Goal: Task Accomplishment & Management: Complete application form

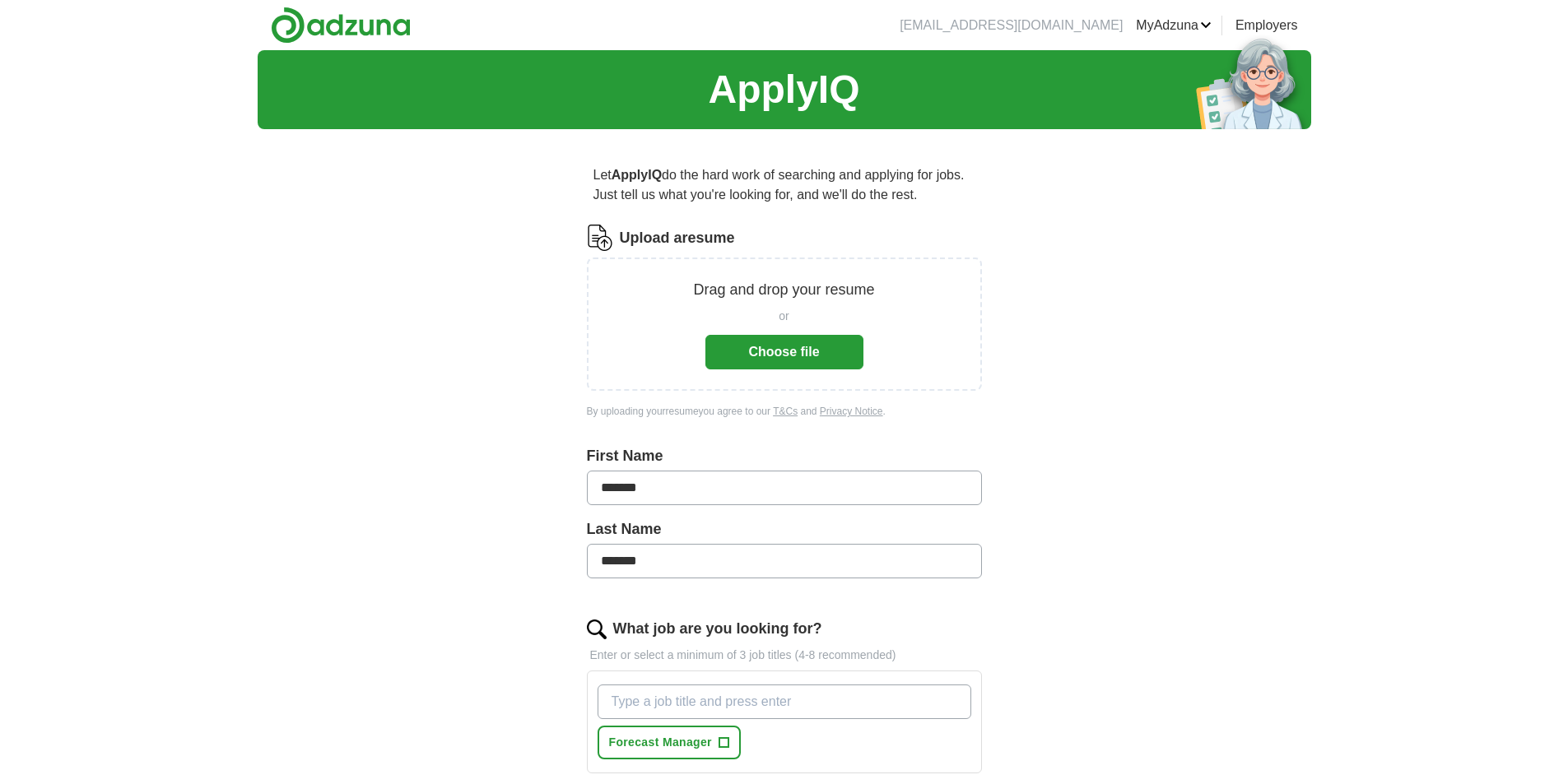
click at [1177, 24] on link "MyAdzuna" at bounding box center [1174, 25] width 76 height 20
click at [1436, 572] on div "ApplyIQ Let ApplyIQ do the hard work of searching and applying for jobs. Just t…" at bounding box center [784, 589] width 1568 height 1079
click at [764, 349] on button "Choose file" at bounding box center [784, 352] width 158 height 34
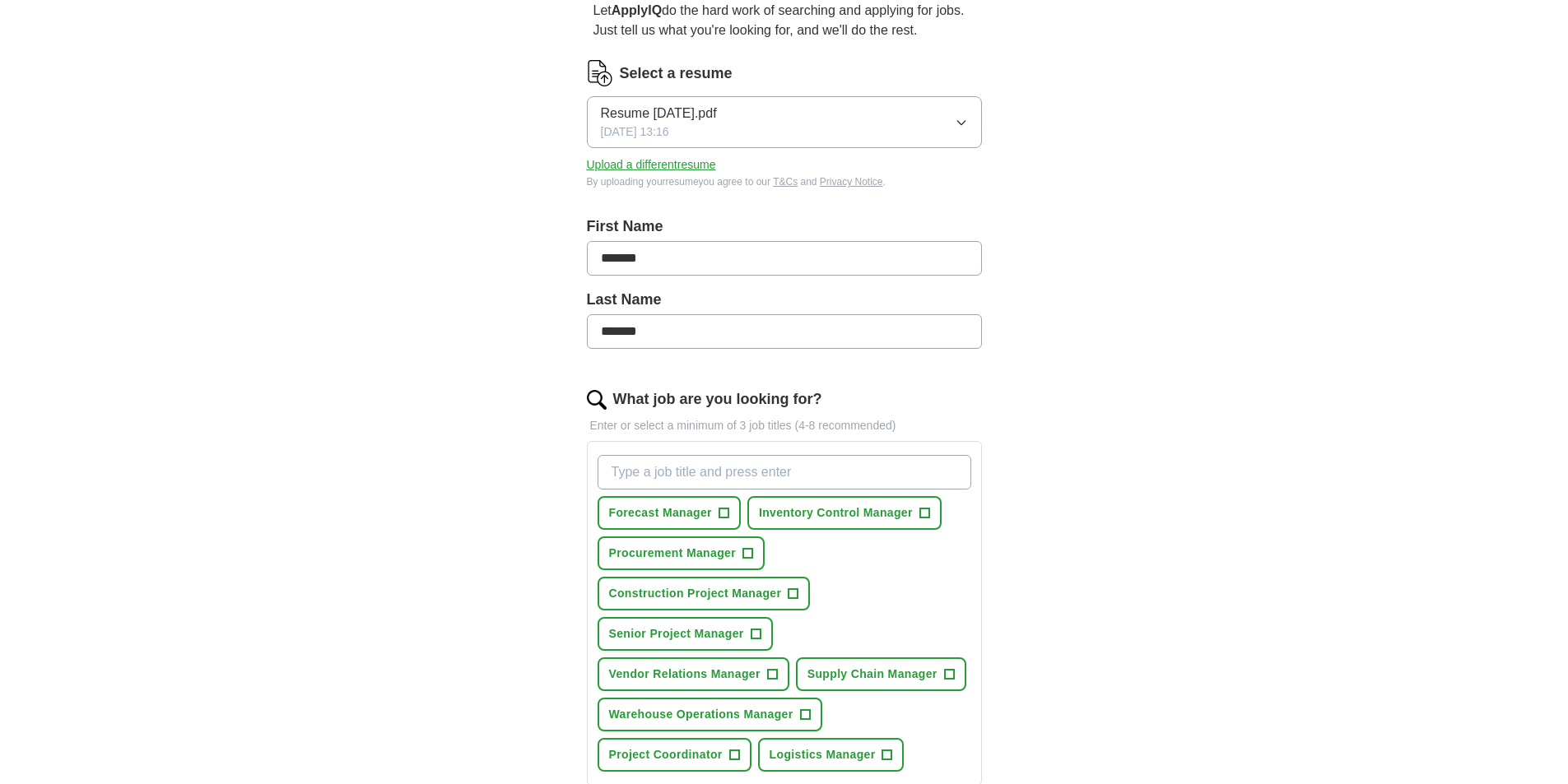
scroll to position [247, 0]
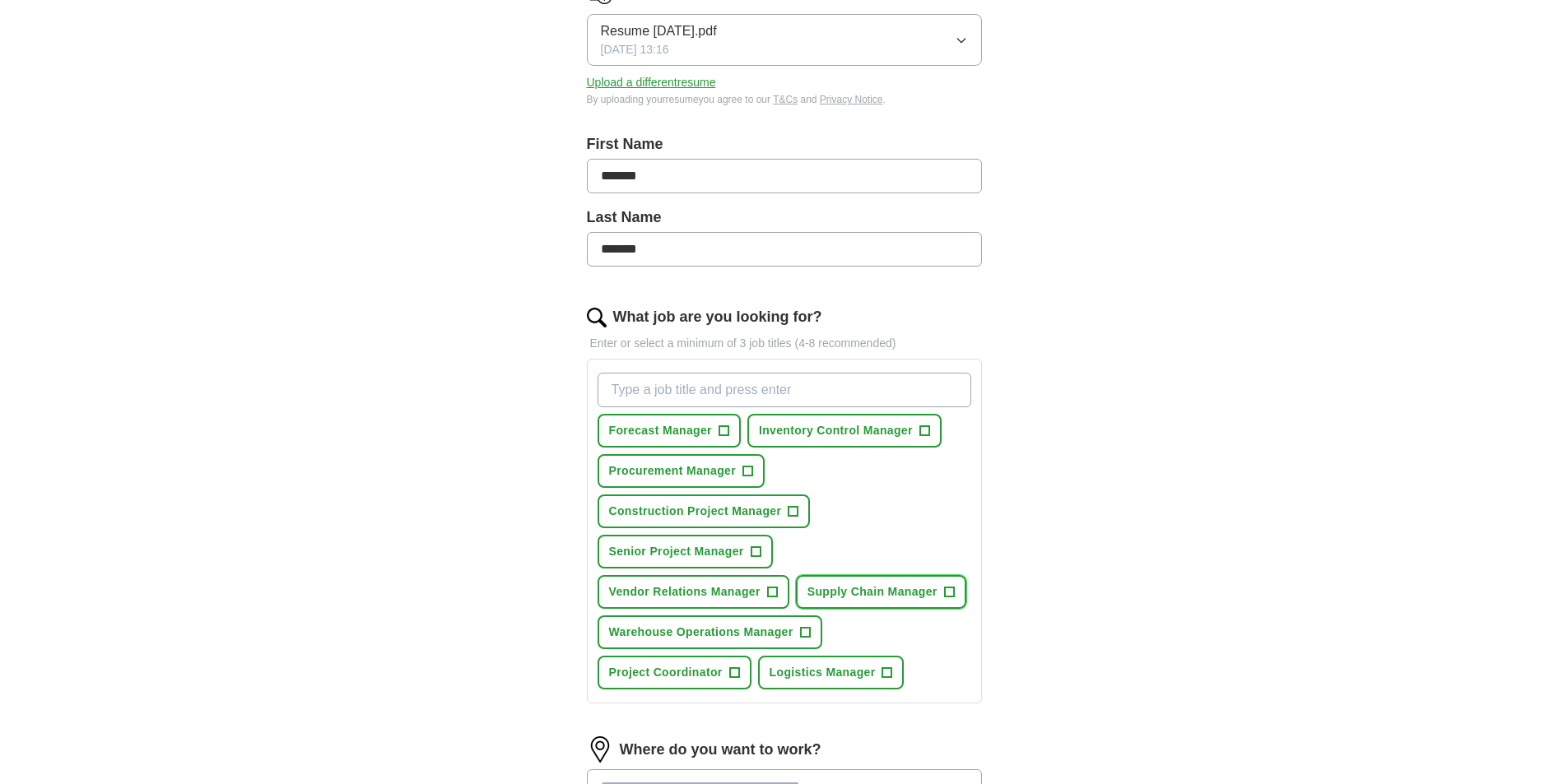
click at [947, 597] on span "+" at bounding box center [948, 592] width 10 height 14
click at [888, 678] on span "+" at bounding box center [887, 673] width 10 height 14
click at [932, 434] on button "Inventory Control Manager +" at bounding box center [844, 430] width 194 height 33
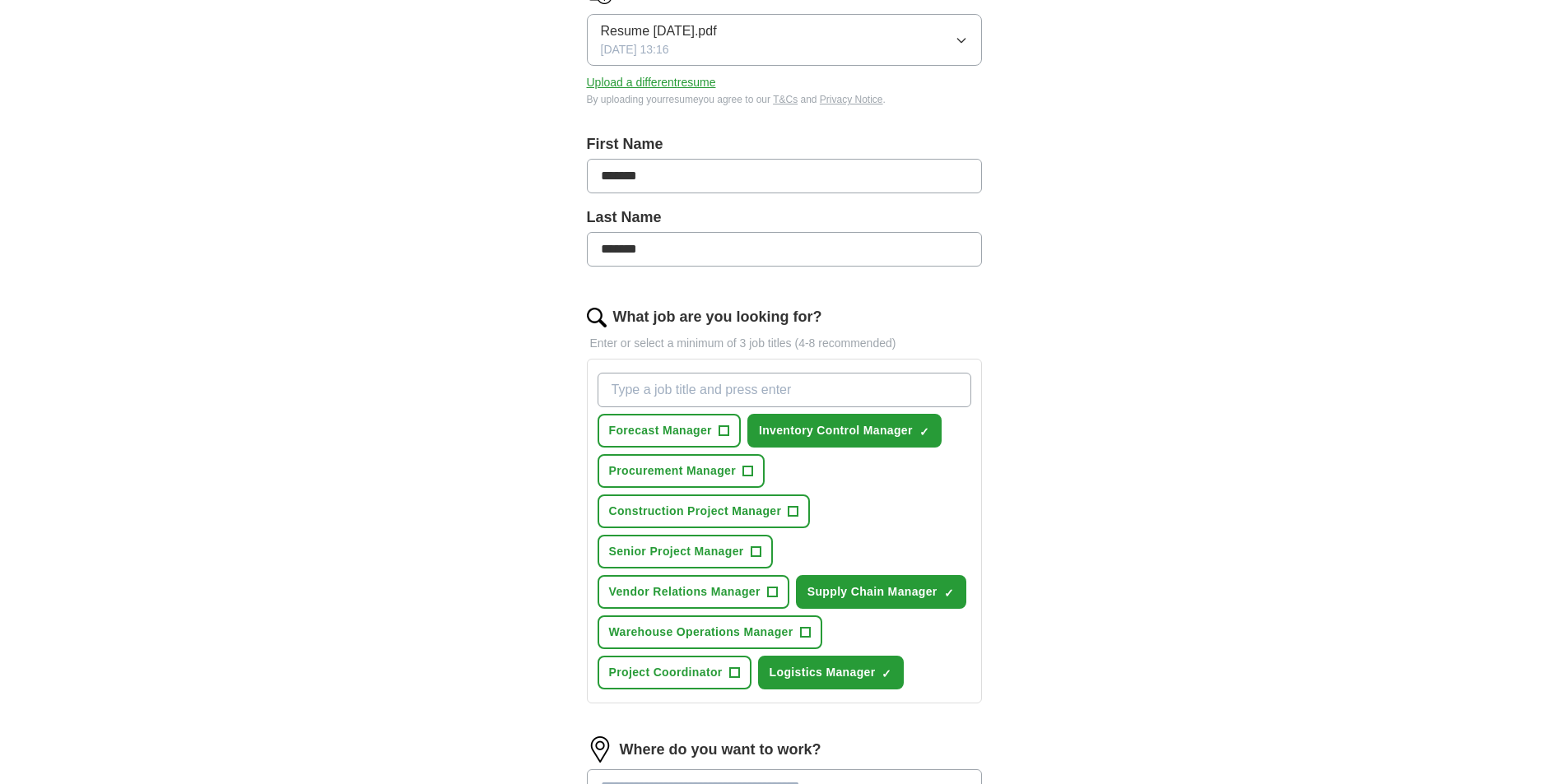
click at [784, 397] on input "What job are you looking for?" at bounding box center [784, 390] width 374 height 34
type input "Materials Manager"
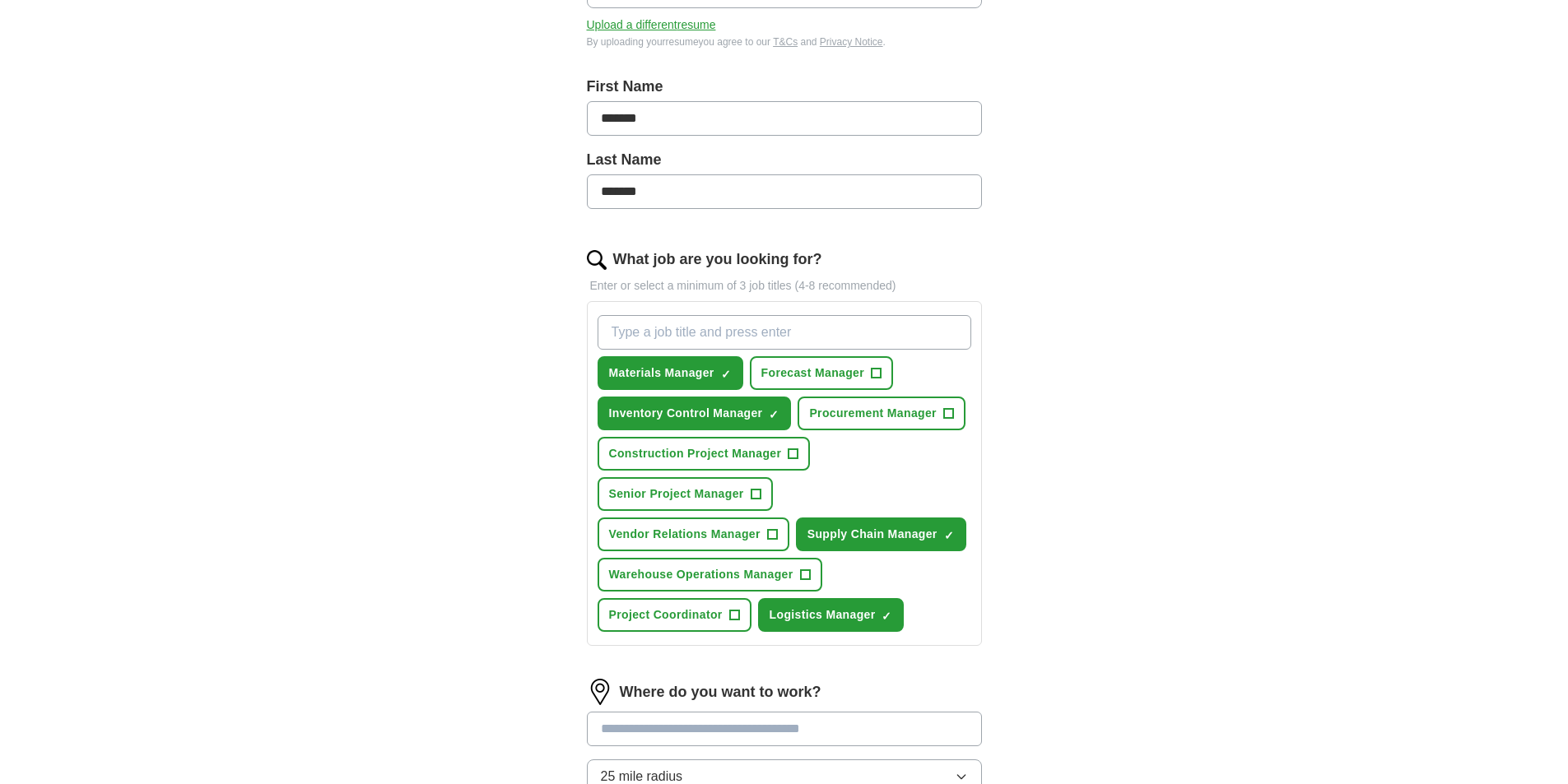
scroll to position [329, 0]
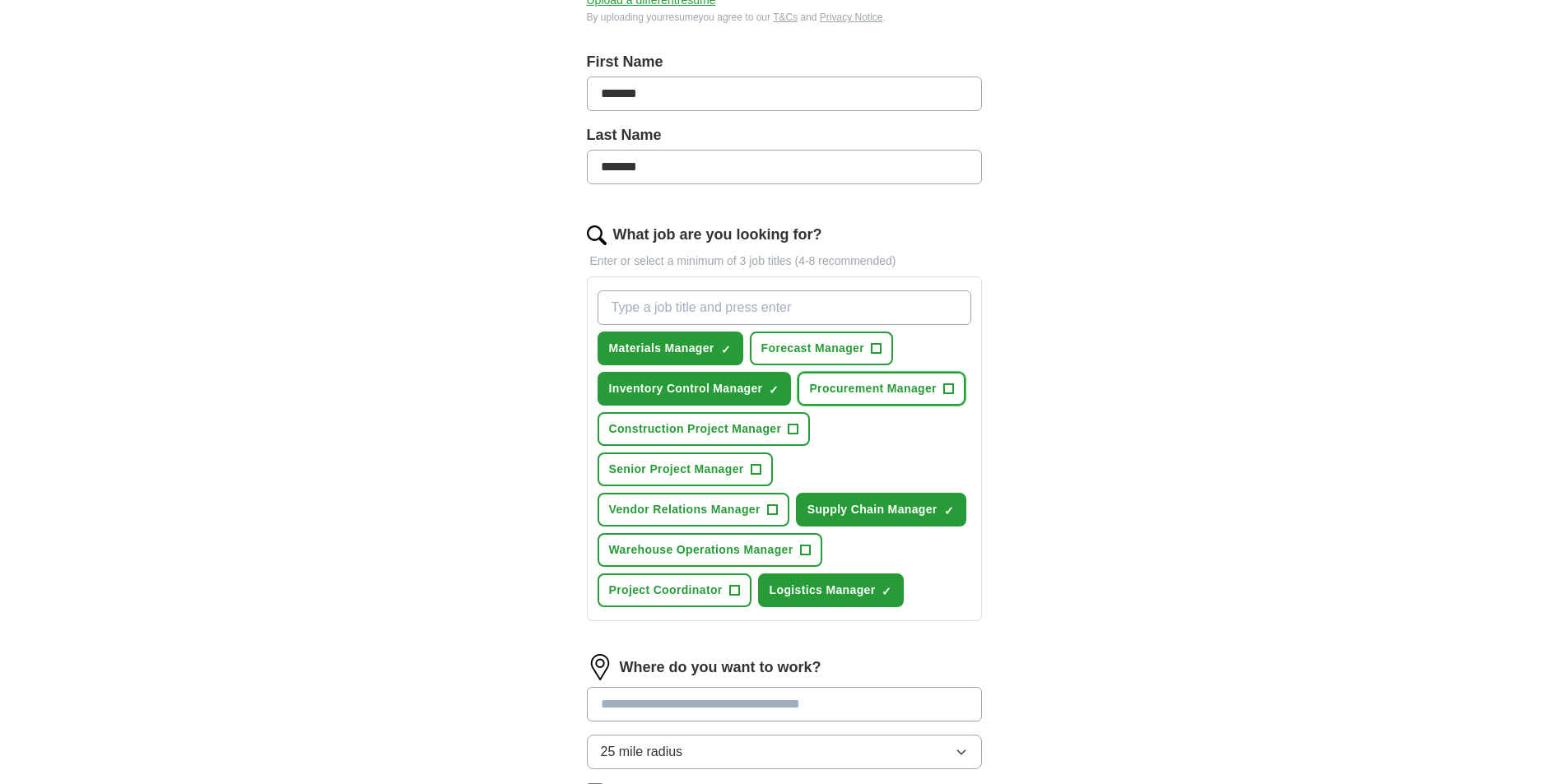
click at [955, 384] on button "Procurement Manager +" at bounding box center [881, 388] width 167 height 33
click at [780, 507] on button "Vendor Relations Manager +" at bounding box center [694, 509] width 192 height 33
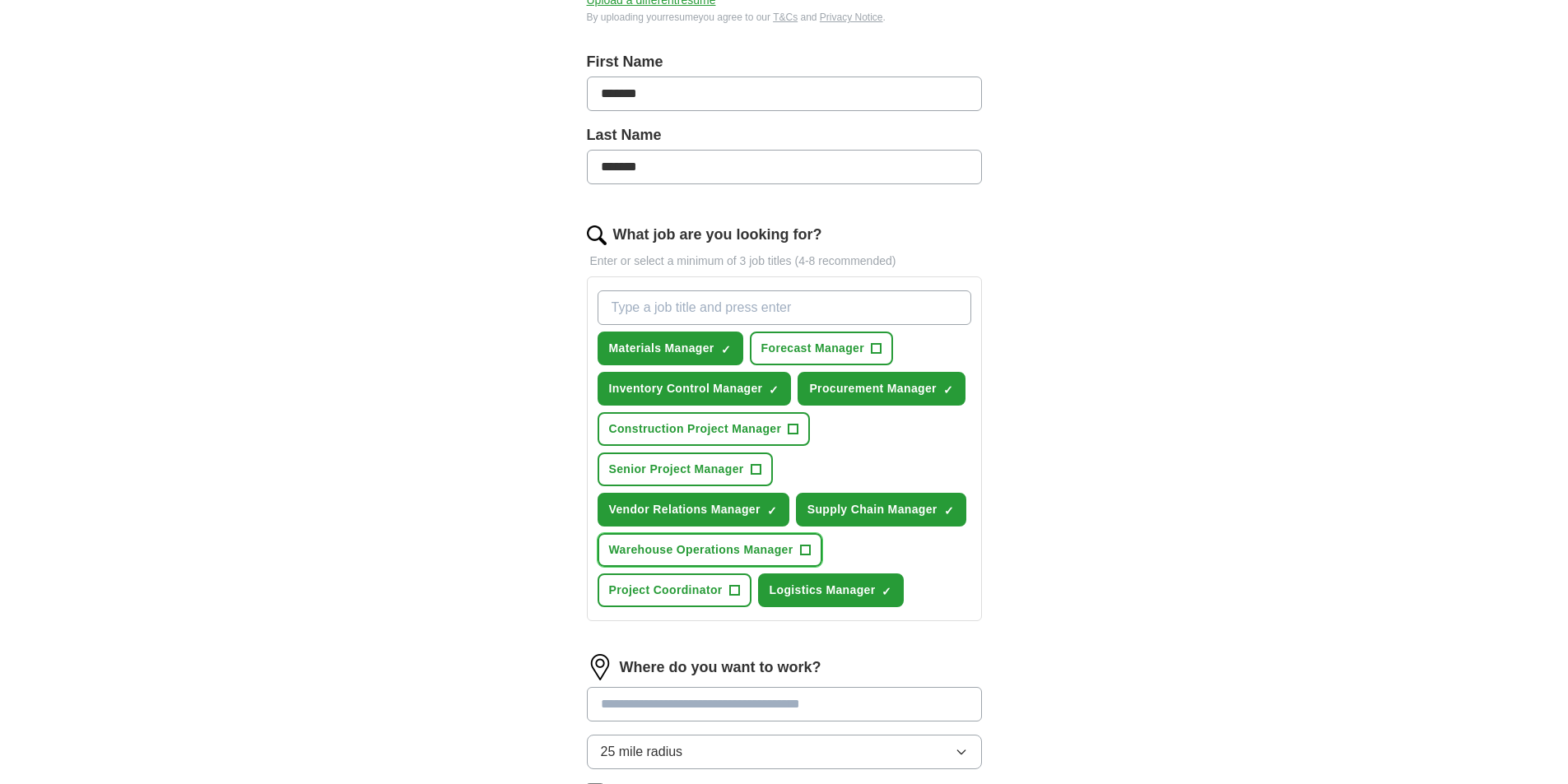
click at [802, 549] on span "+" at bounding box center [804, 550] width 10 height 14
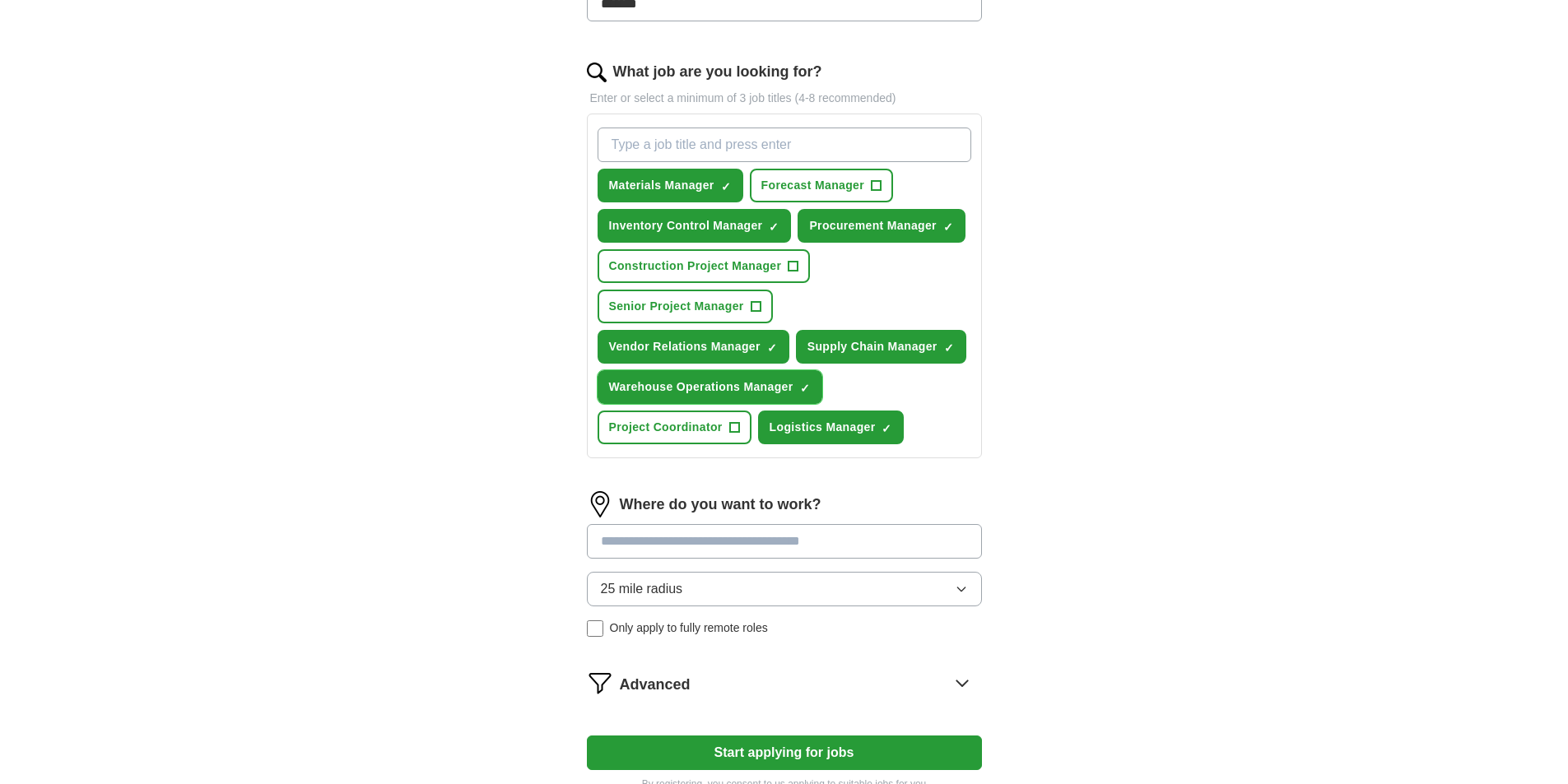
scroll to position [493, 0]
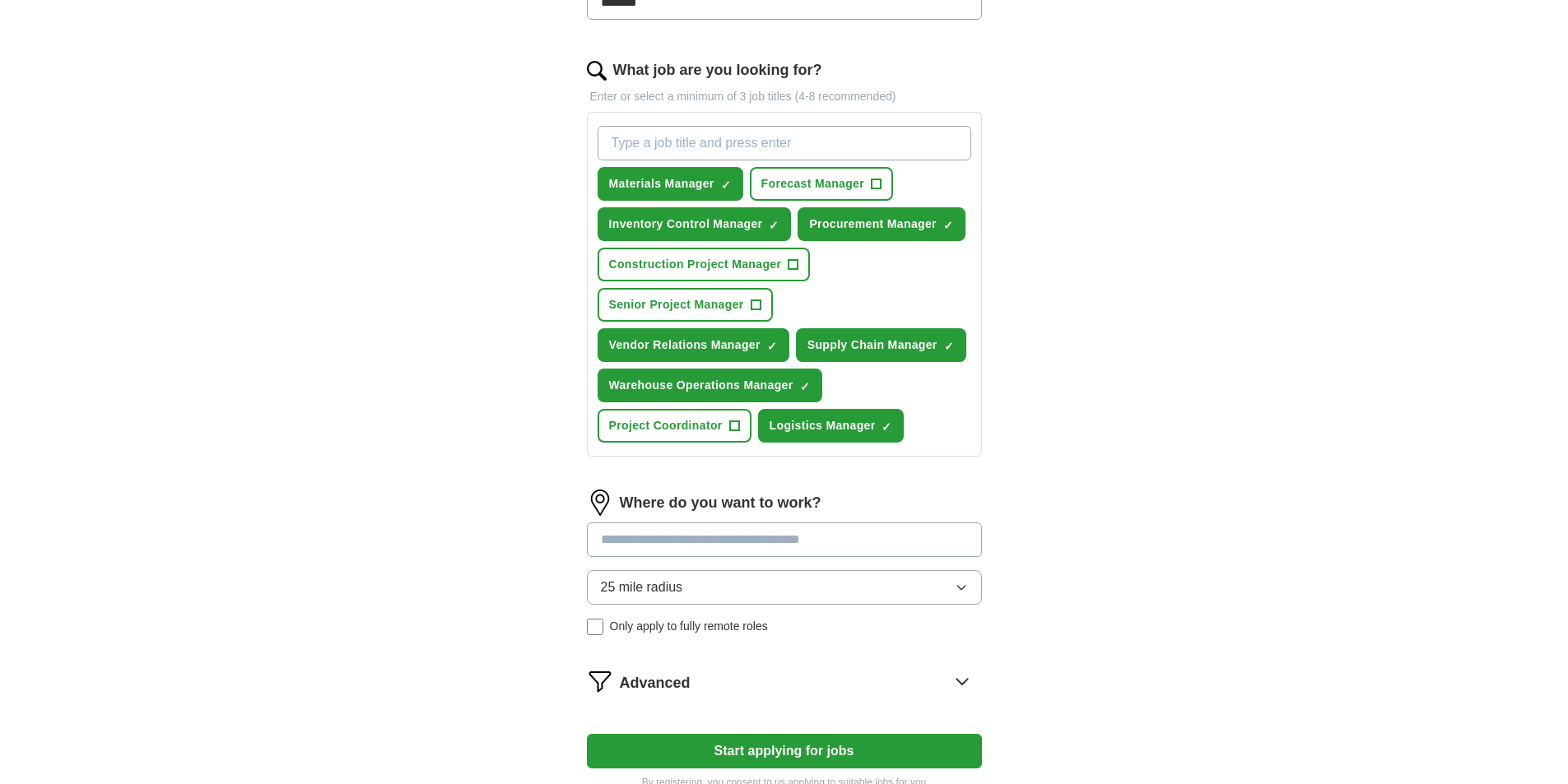
click at [889, 542] on input at bounding box center [784, 540] width 395 height 34
type input "*********"
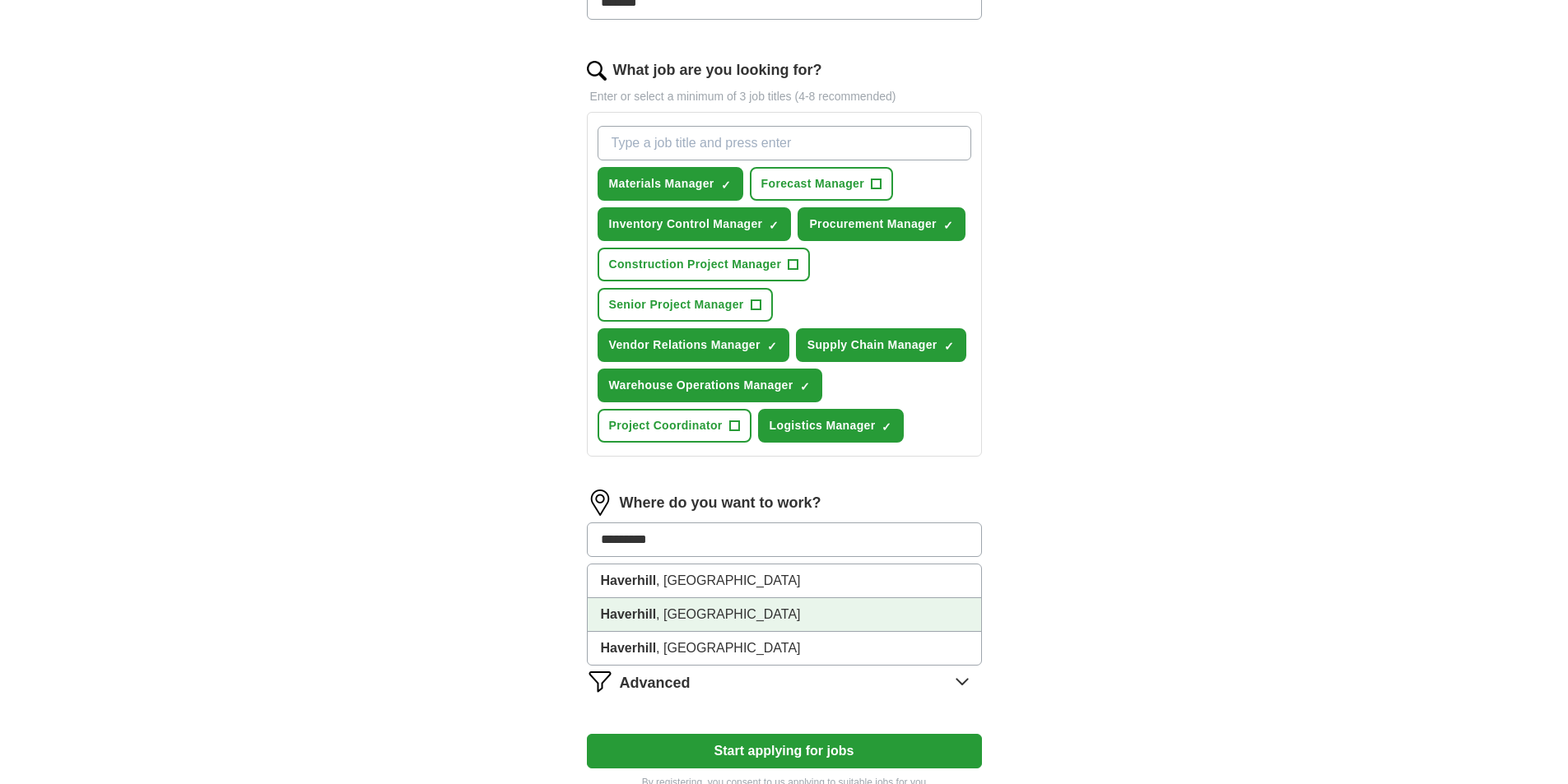
click at [701, 618] on li "Haverhill , [GEOGRAPHIC_DATA]" at bounding box center [784, 615] width 393 height 33
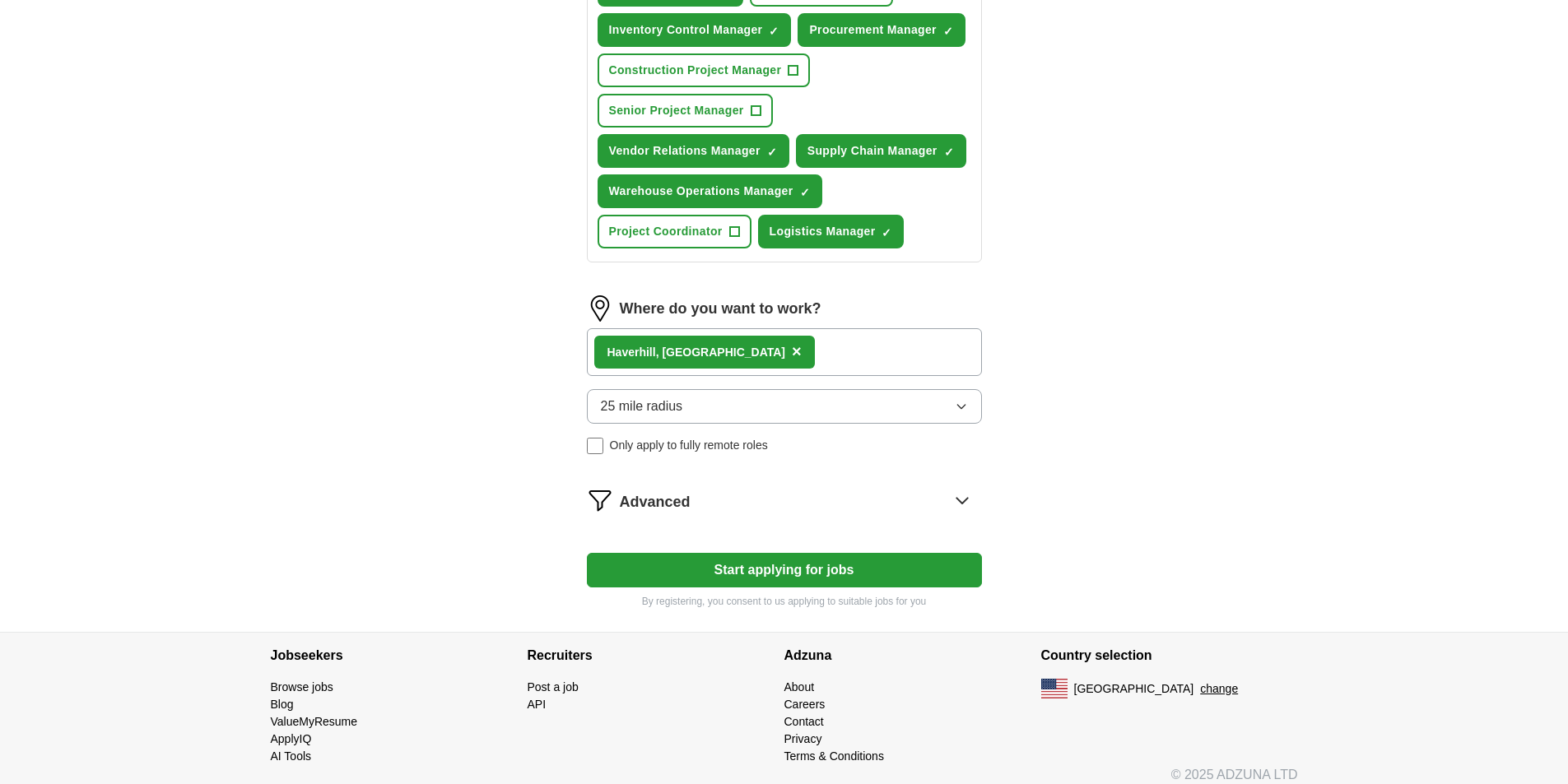
scroll to position [702, 0]
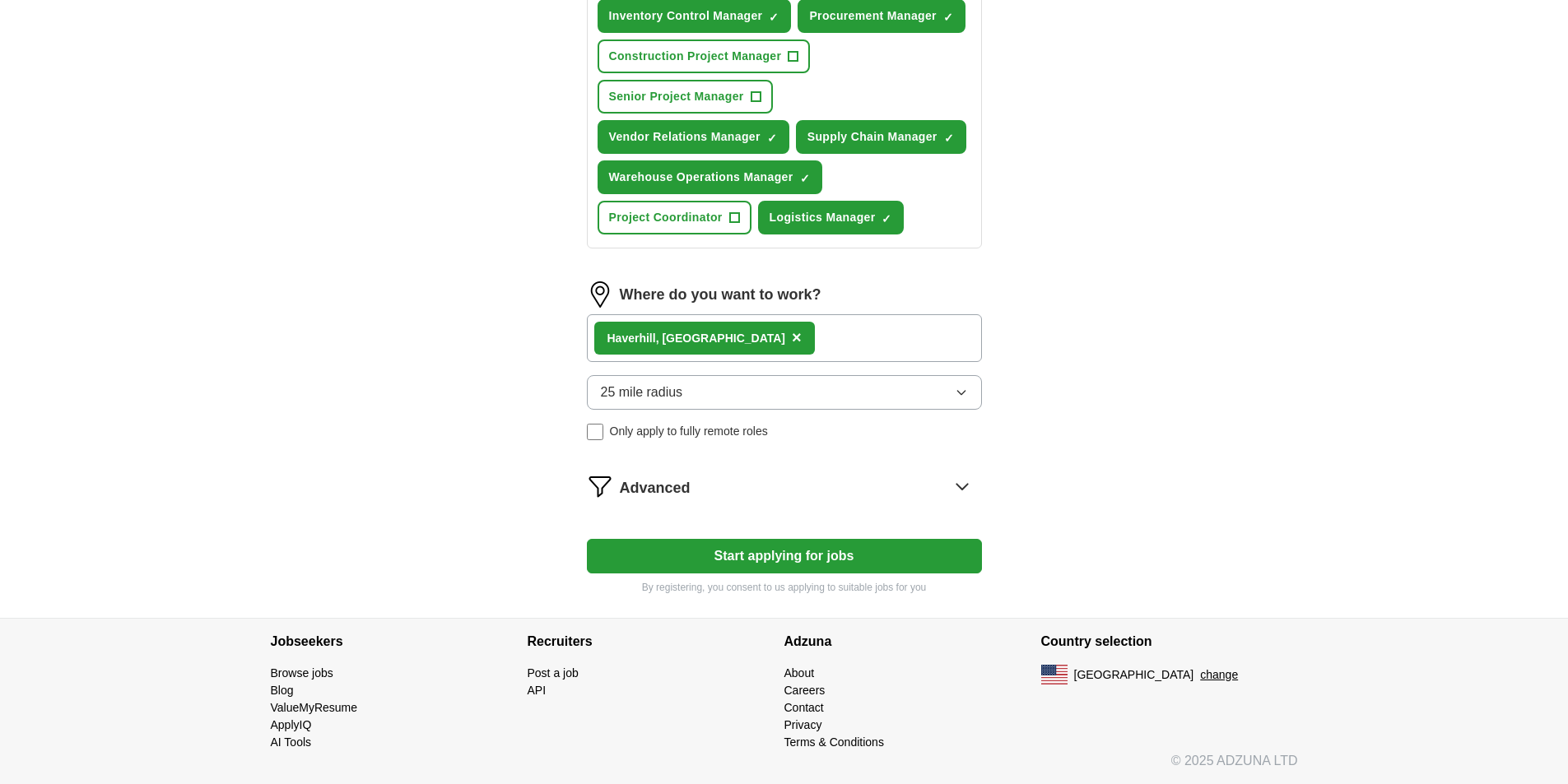
click at [979, 493] on div "Advanced" at bounding box center [801, 485] width 362 height 26
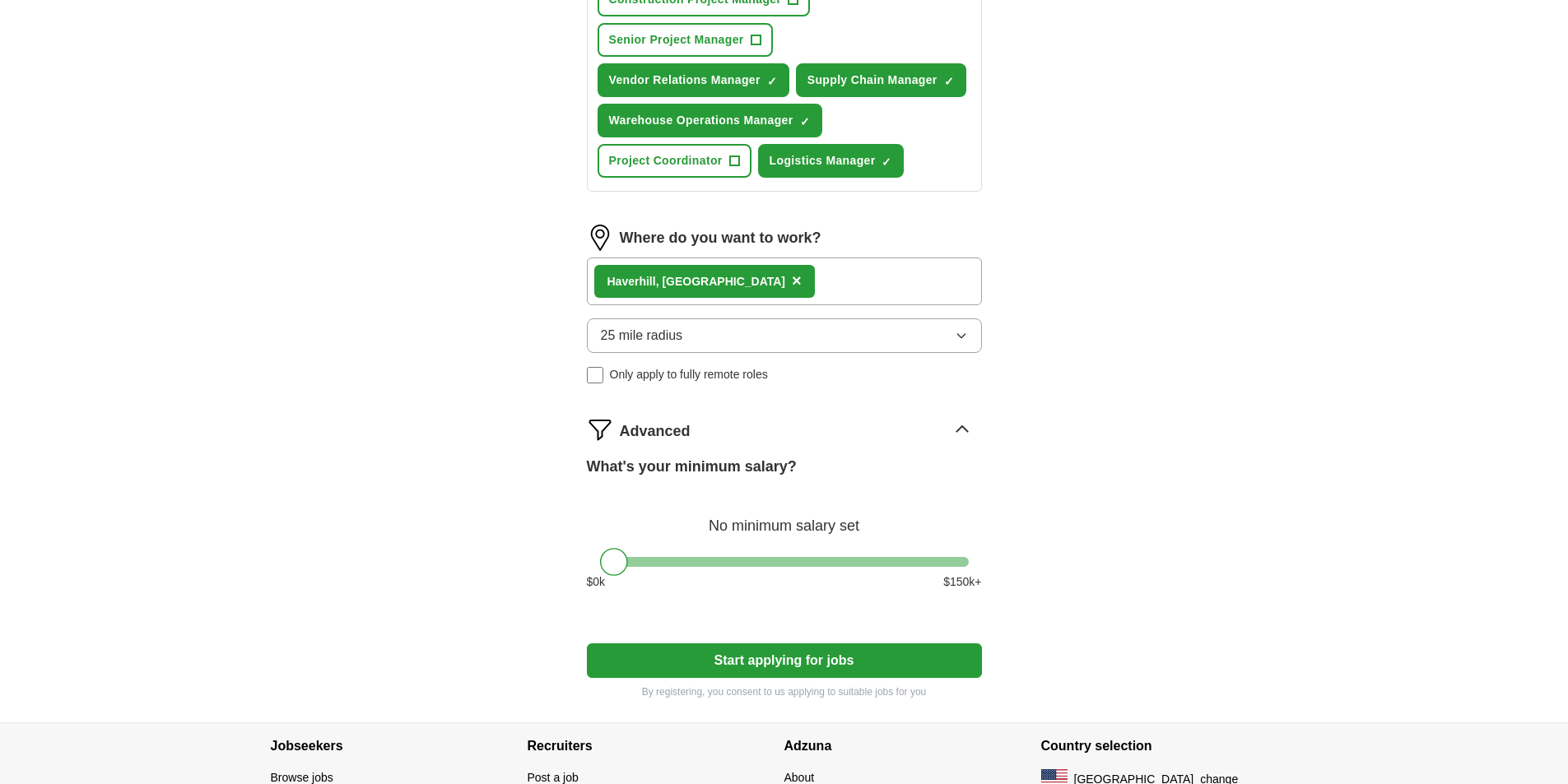
scroll to position [784, 0]
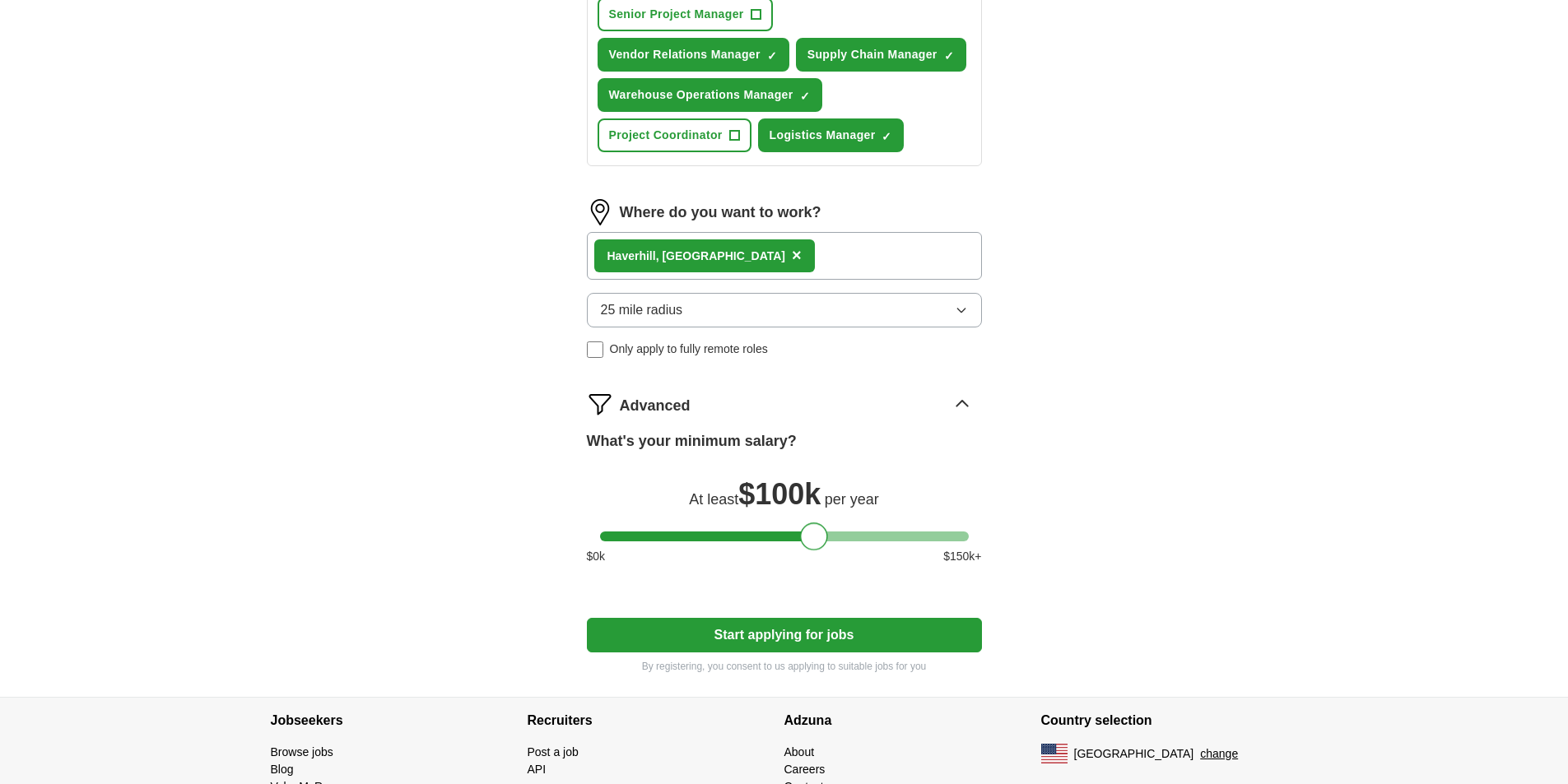
drag, startPoint x: 620, startPoint y: 539, endPoint x: 821, endPoint y: 524, distance: 201.6
click at [821, 524] on div at bounding box center [813, 536] width 28 height 28
click at [767, 626] on button "Start applying for jobs" at bounding box center [784, 635] width 395 height 34
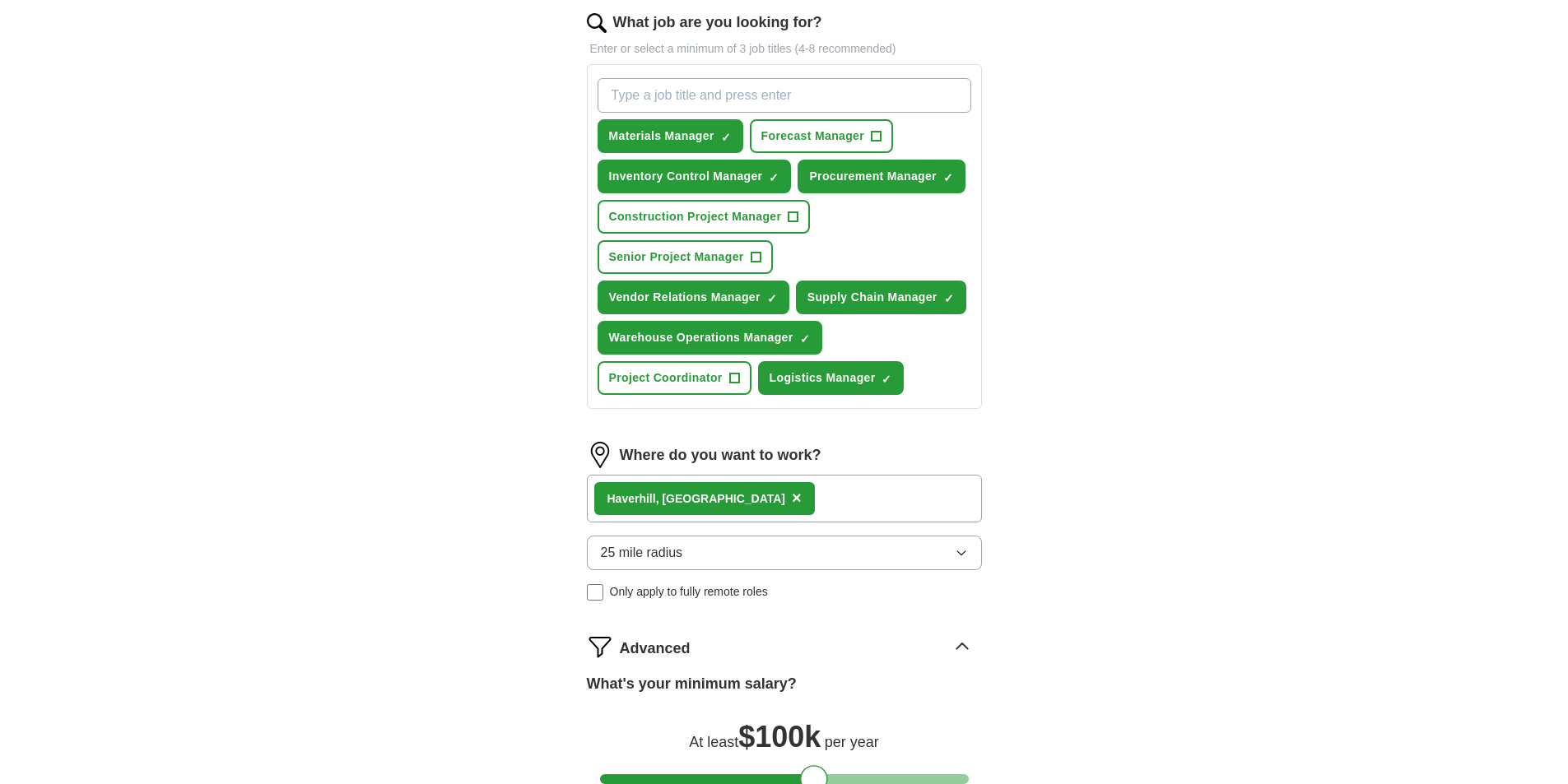
select select "**"
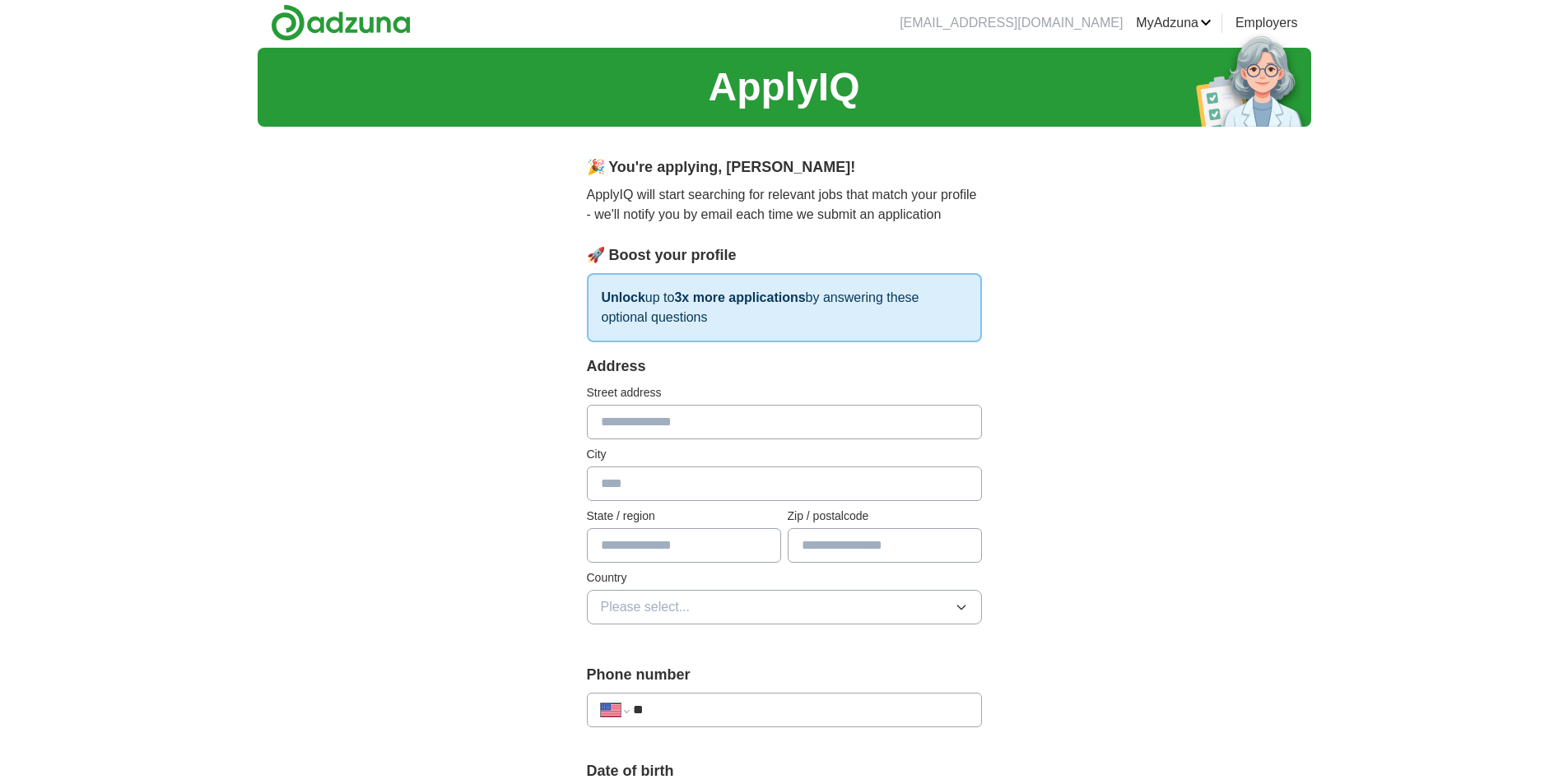
scroll to position [0, 0]
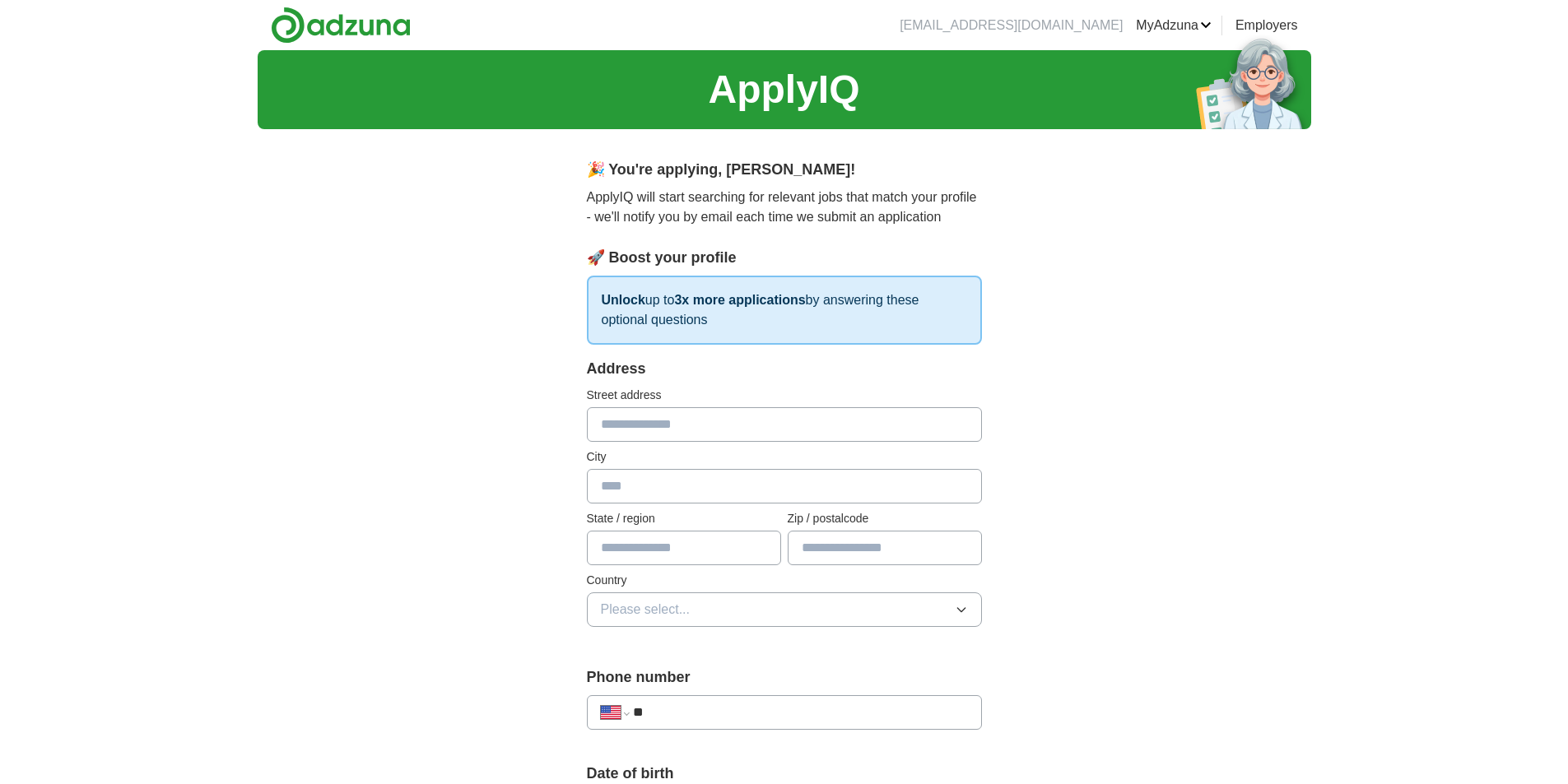
click at [613, 420] on input "text" at bounding box center [784, 425] width 395 height 34
type input "**********"
type input "*********"
type input "**********"
type input "*****"
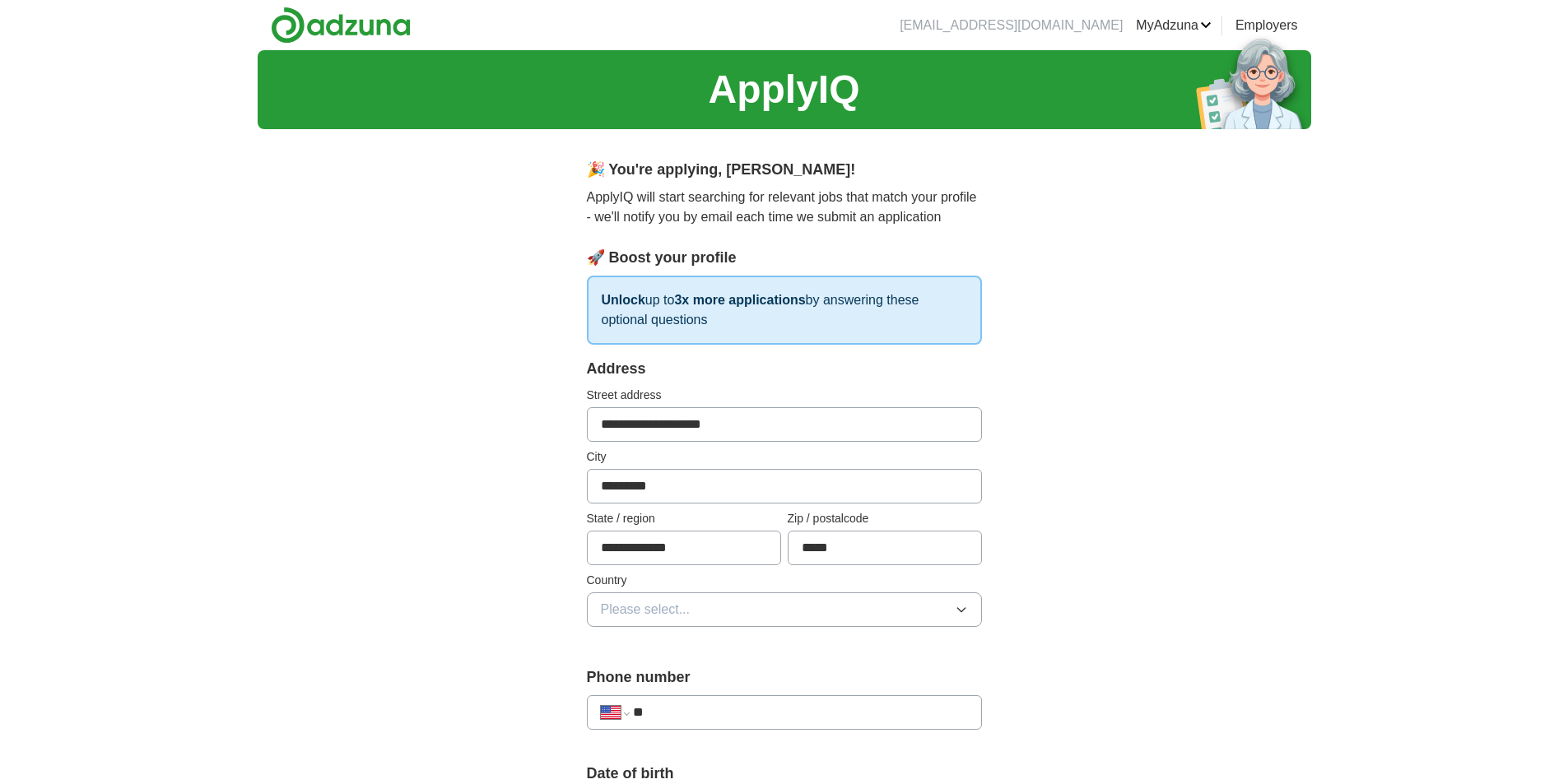
click at [631, 424] on input "**********" at bounding box center [784, 425] width 395 height 34
drag, startPoint x: 627, startPoint y: 426, endPoint x: 549, endPoint y: 427, distance: 78.0
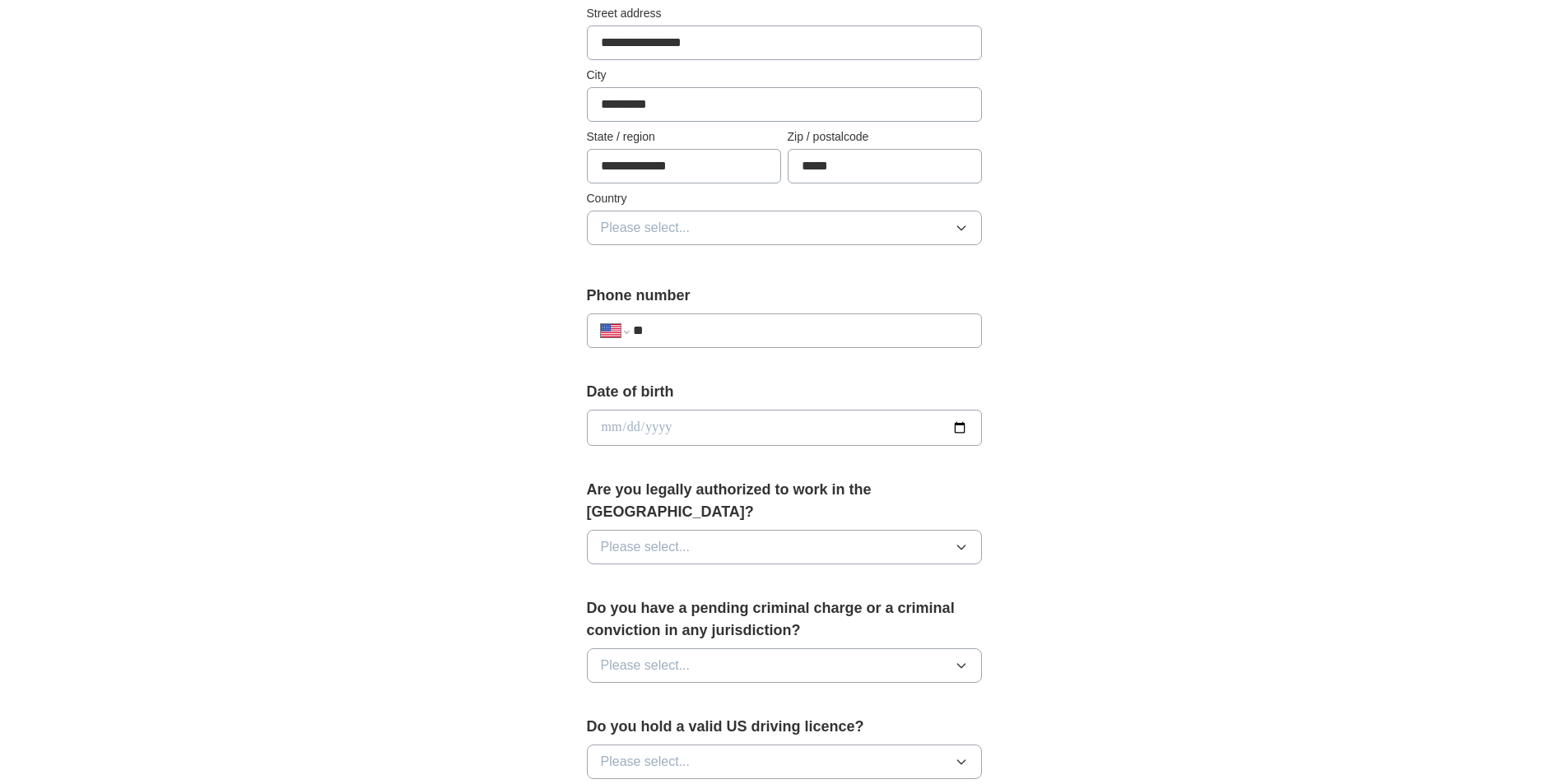
scroll to position [411, 0]
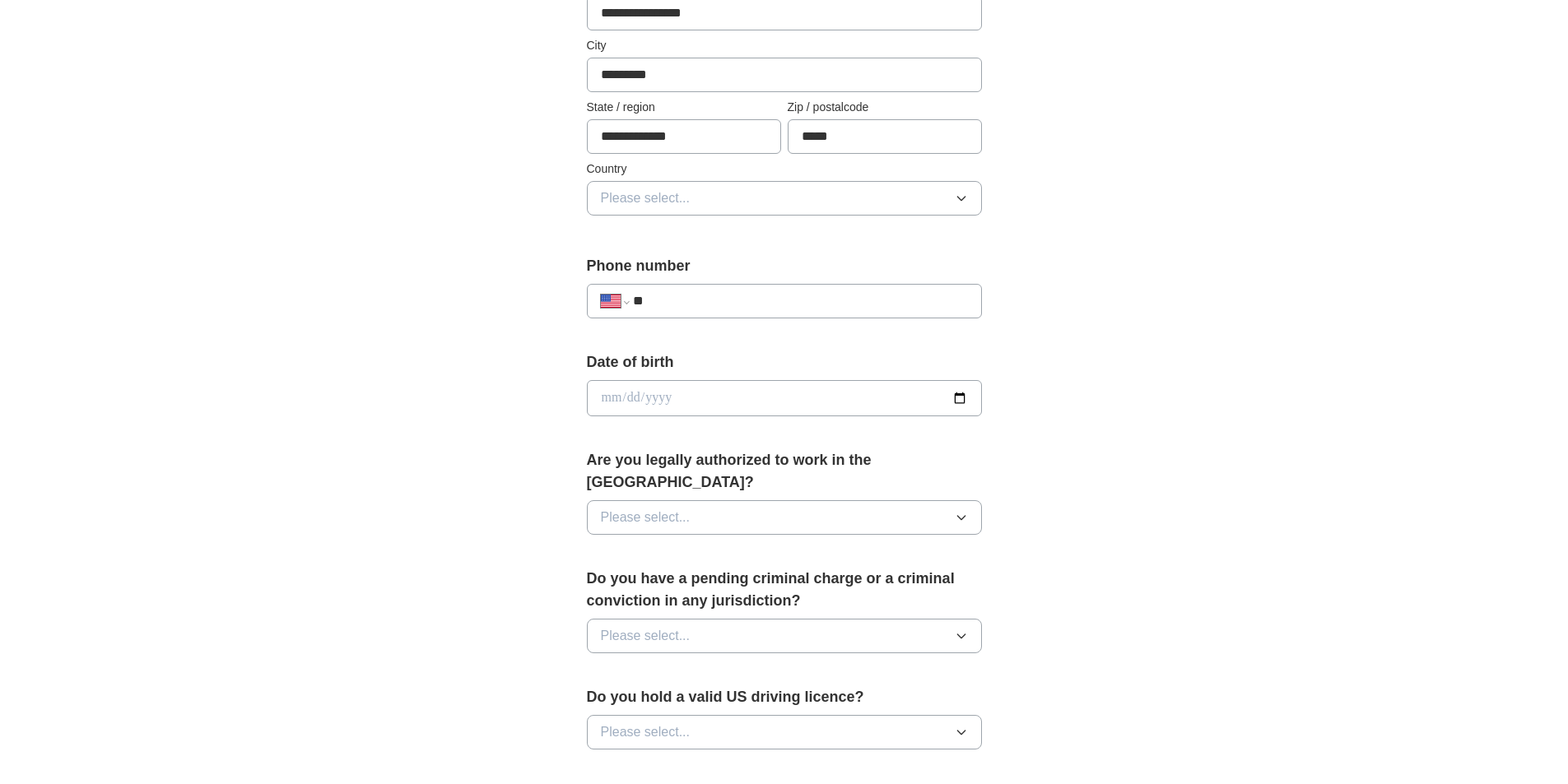
type input "**********"
click at [948, 502] on button "Please select..." at bounding box center [784, 517] width 395 height 34
click at [815, 545] on div "Yes" at bounding box center [784, 555] width 367 height 20
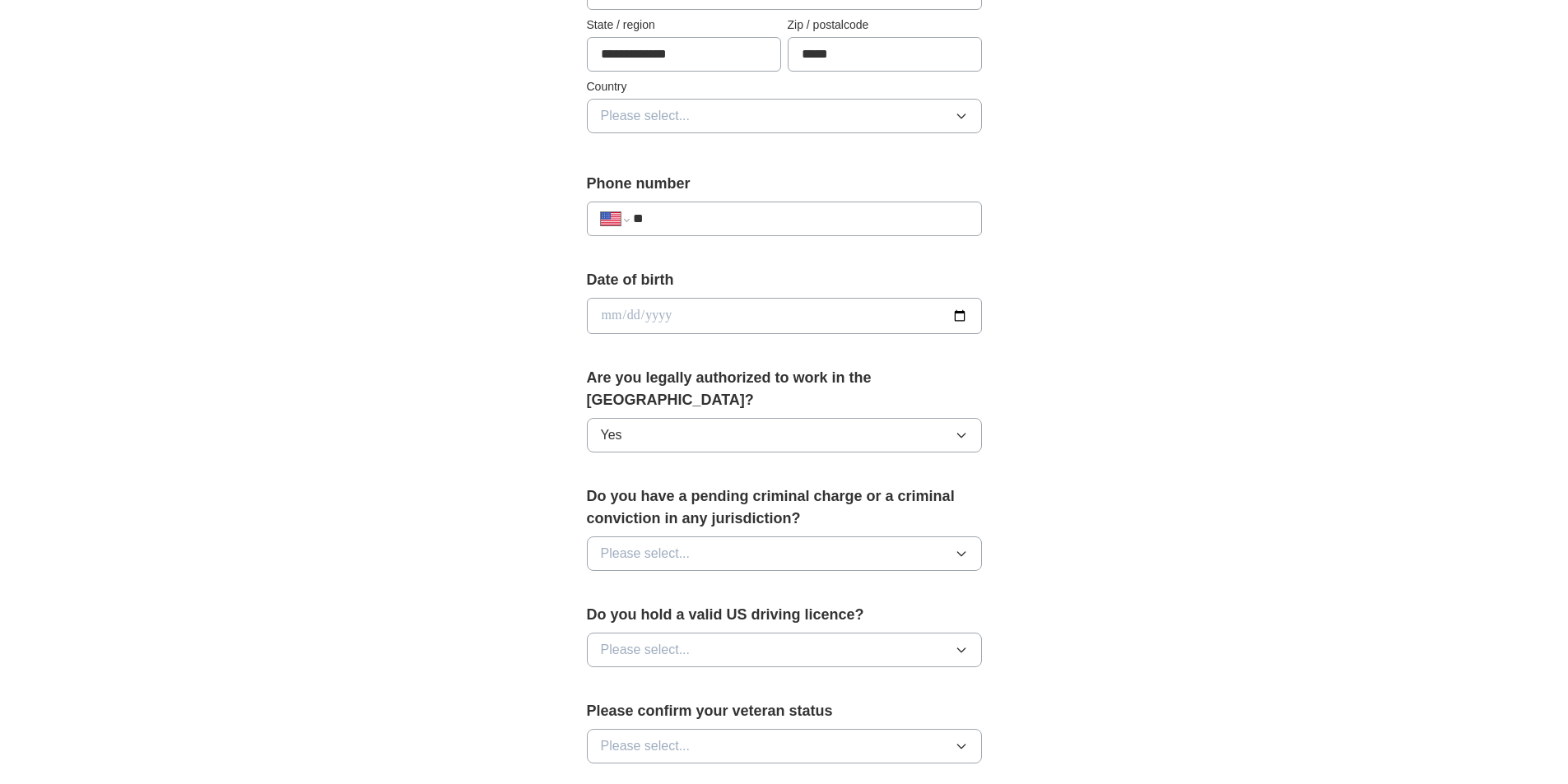
click at [834, 536] on button "Please select..." at bounding box center [784, 553] width 395 height 34
click at [767, 616] on div "No" at bounding box center [784, 626] width 367 height 20
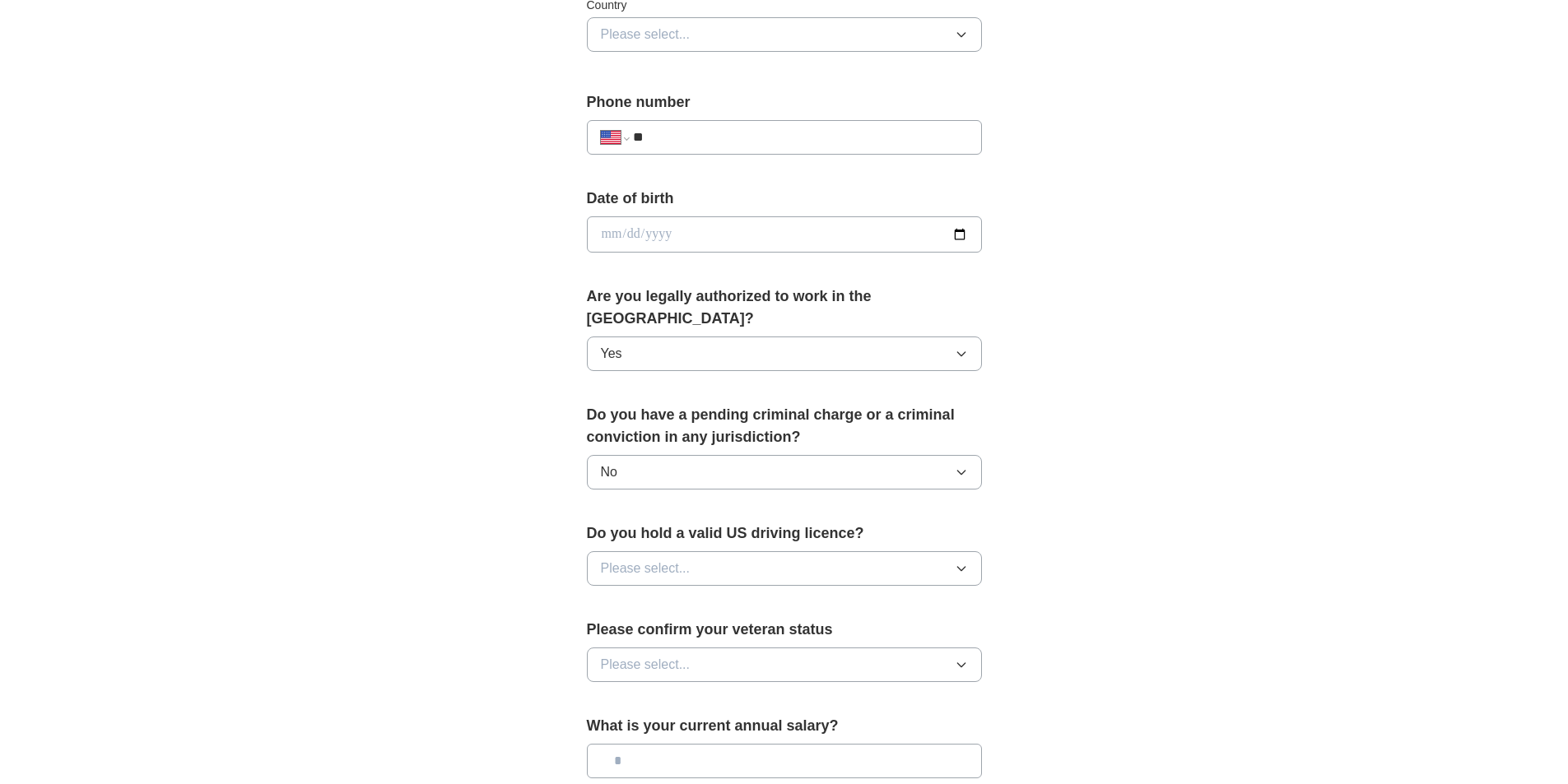
scroll to position [576, 0]
click at [795, 550] on button "Please select..." at bounding box center [784, 568] width 395 height 34
click at [770, 596] on div "Yes" at bounding box center [784, 606] width 367 height 20
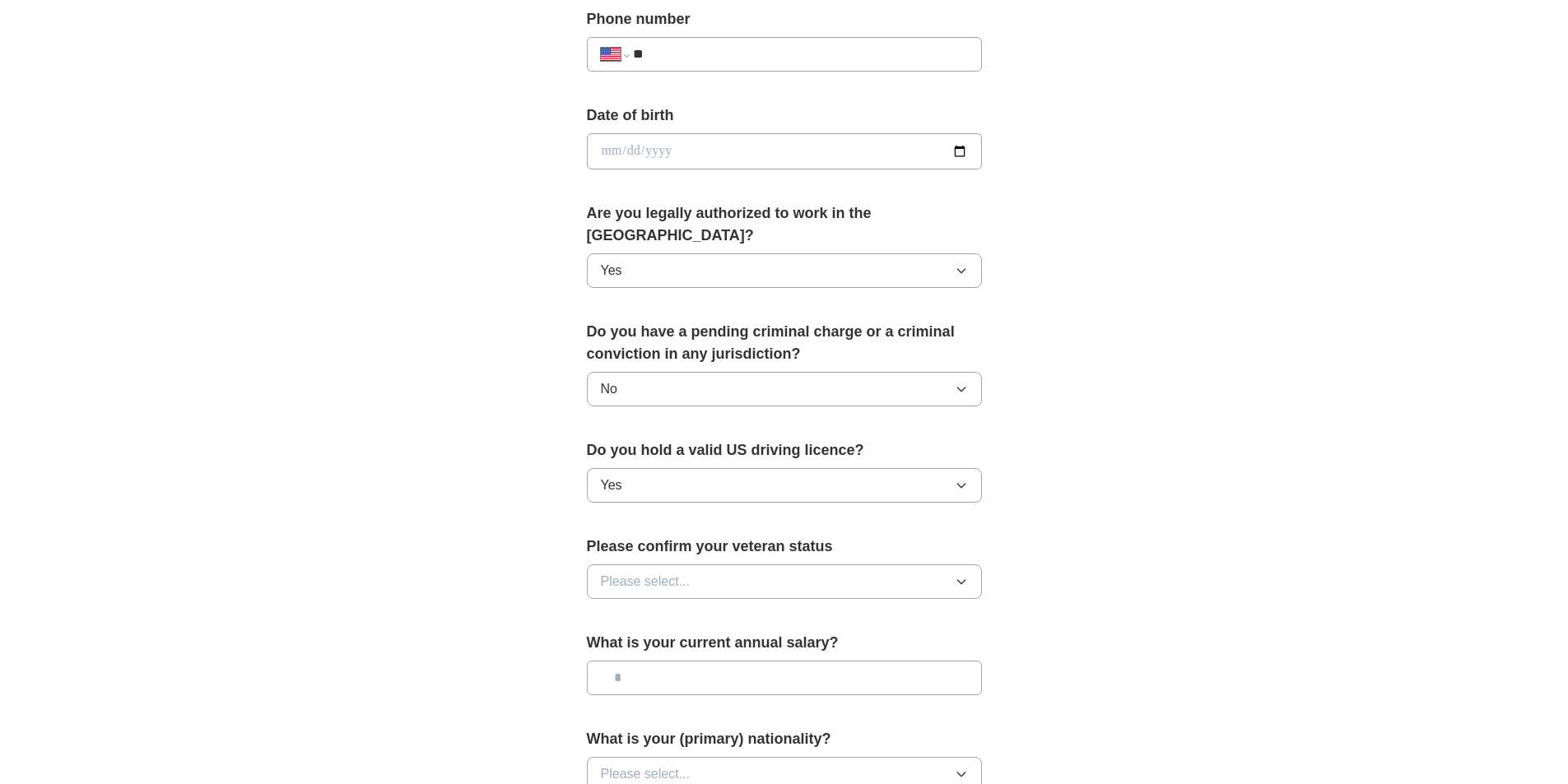
click at [786, 564] on button "Please select..." at bounding box center [784, 581] width 395 height 34
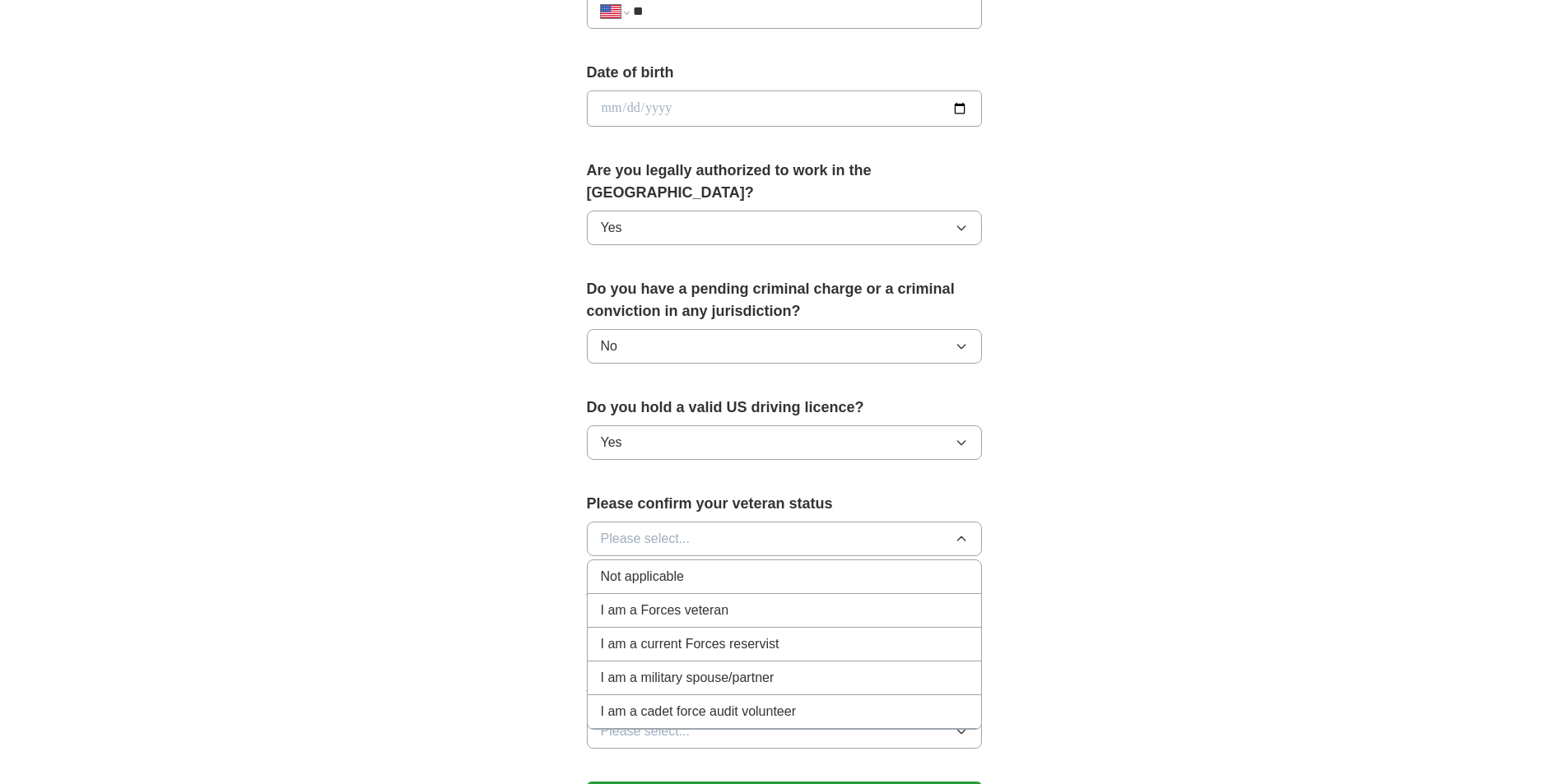
scroll to position [741, 0]
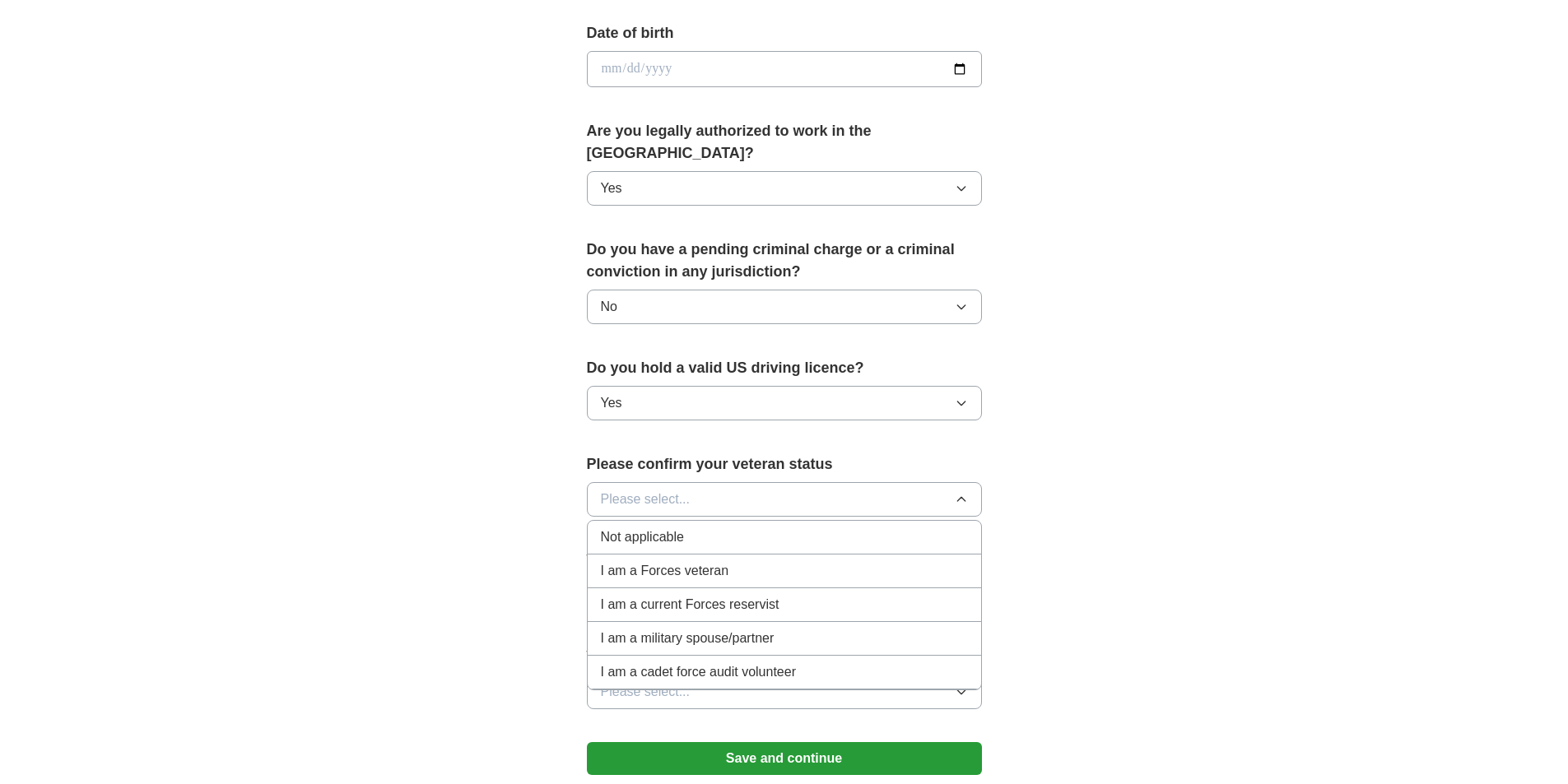
click at [737, 527] on div "Not applicable" at bounding box center [784, 537] width 367 height 20
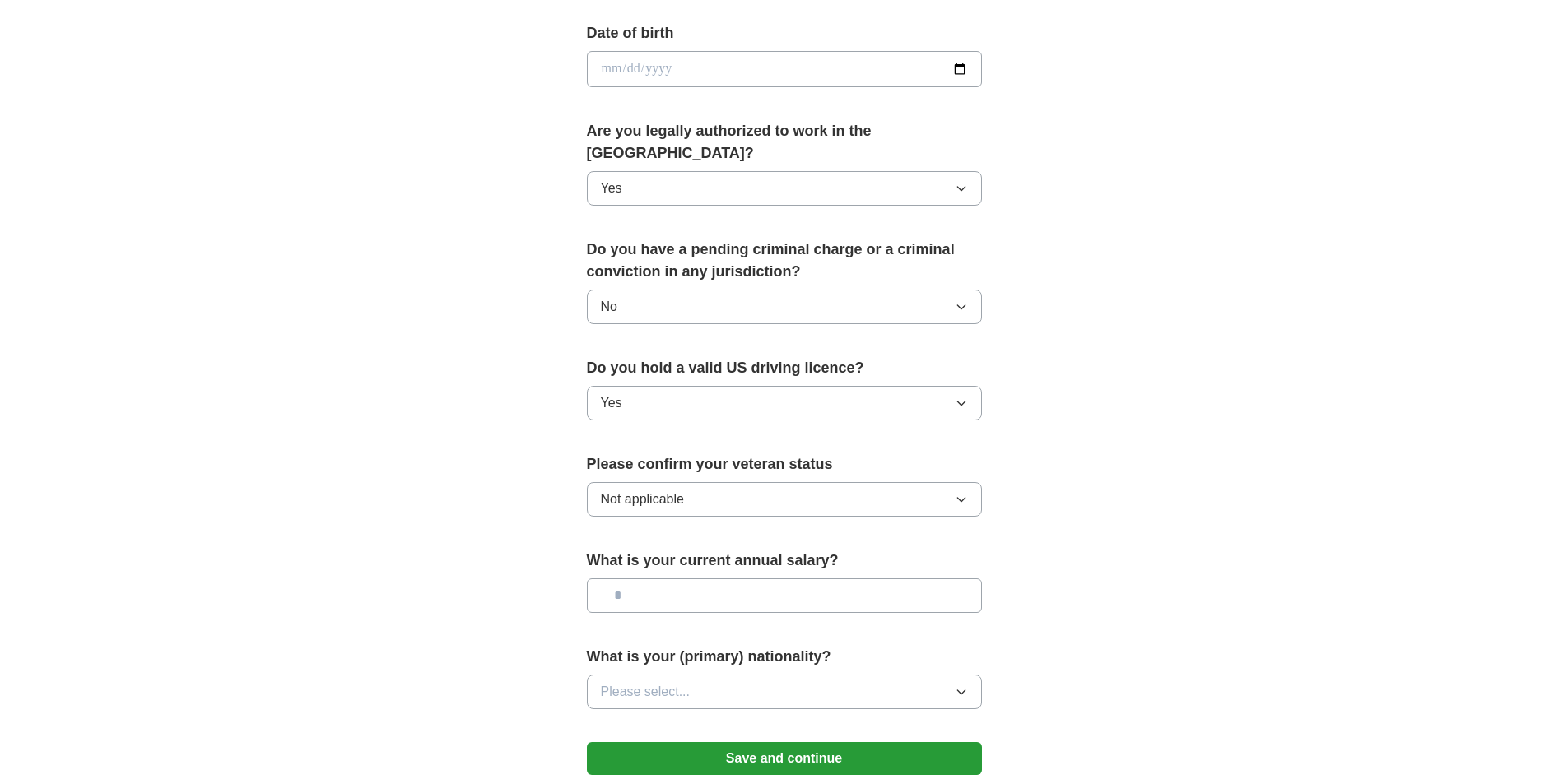
click at [734, 578] on input "text" at bounding box center [784, 596] width 395 height 34
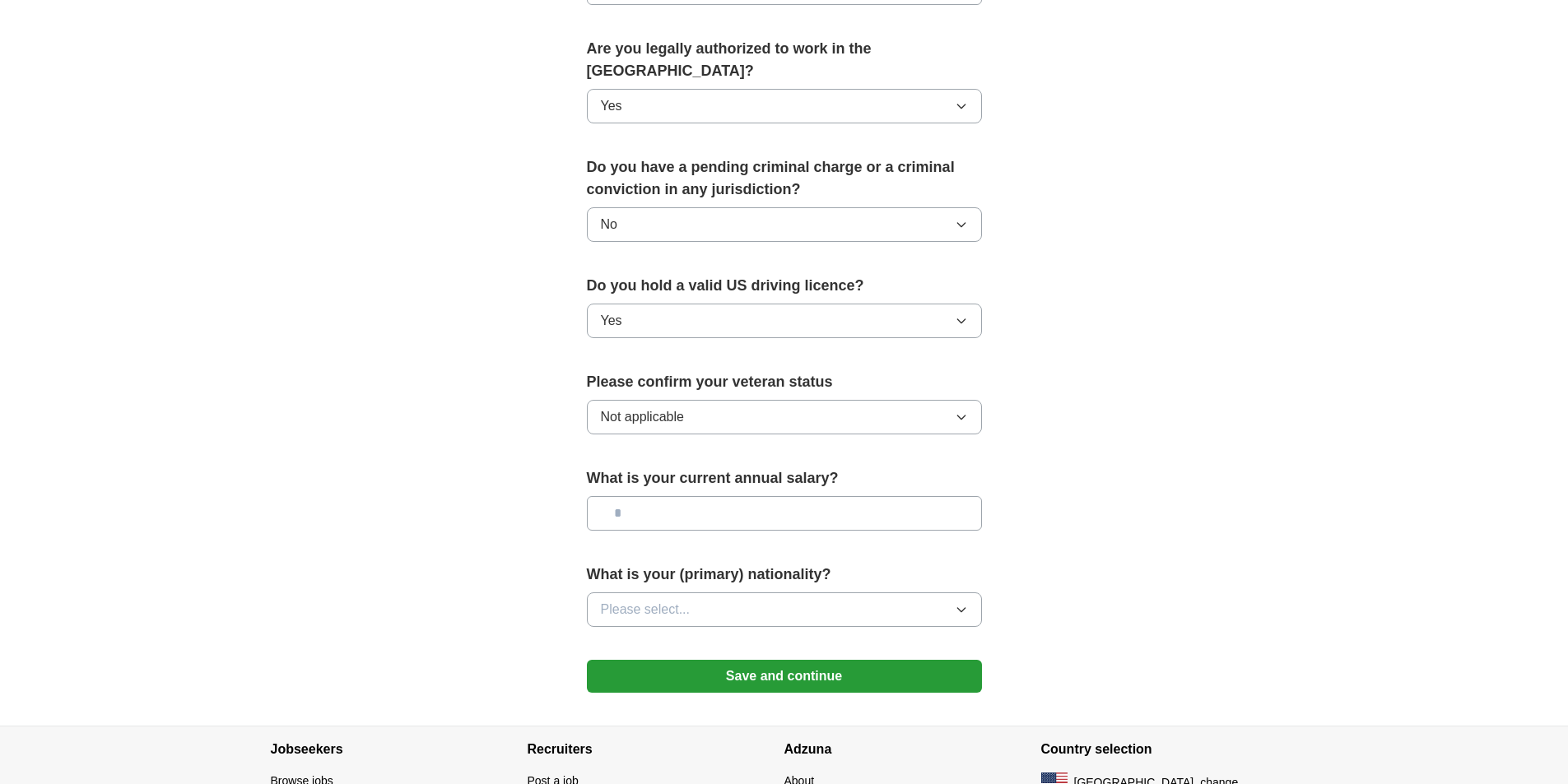
click at [773, 592] on button "Please select..." at bounding box center [784, 609] width 395 height 34
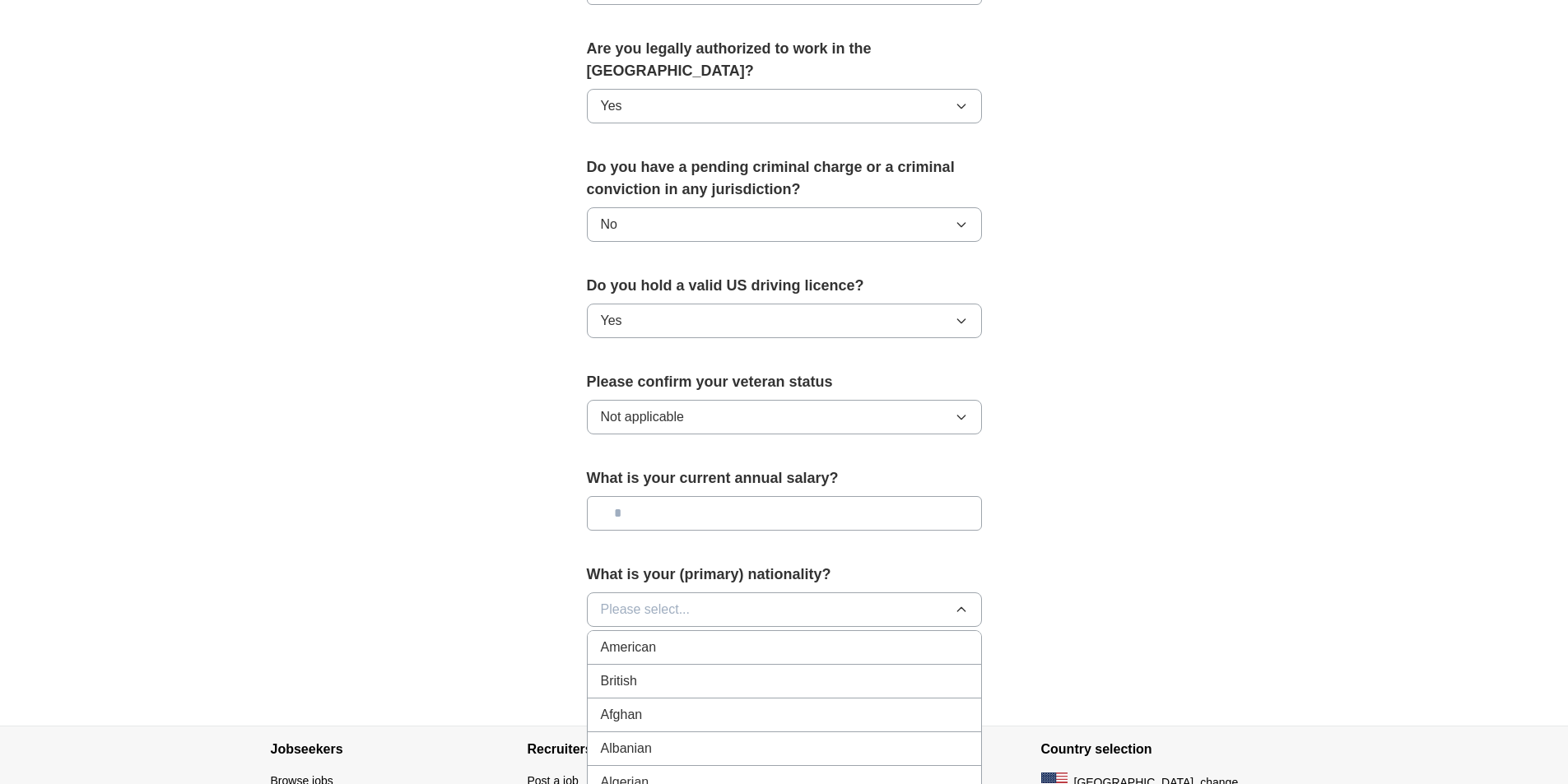
click at [755, 631] on li "American" at bounding box center [784, 647] width 393 height 33
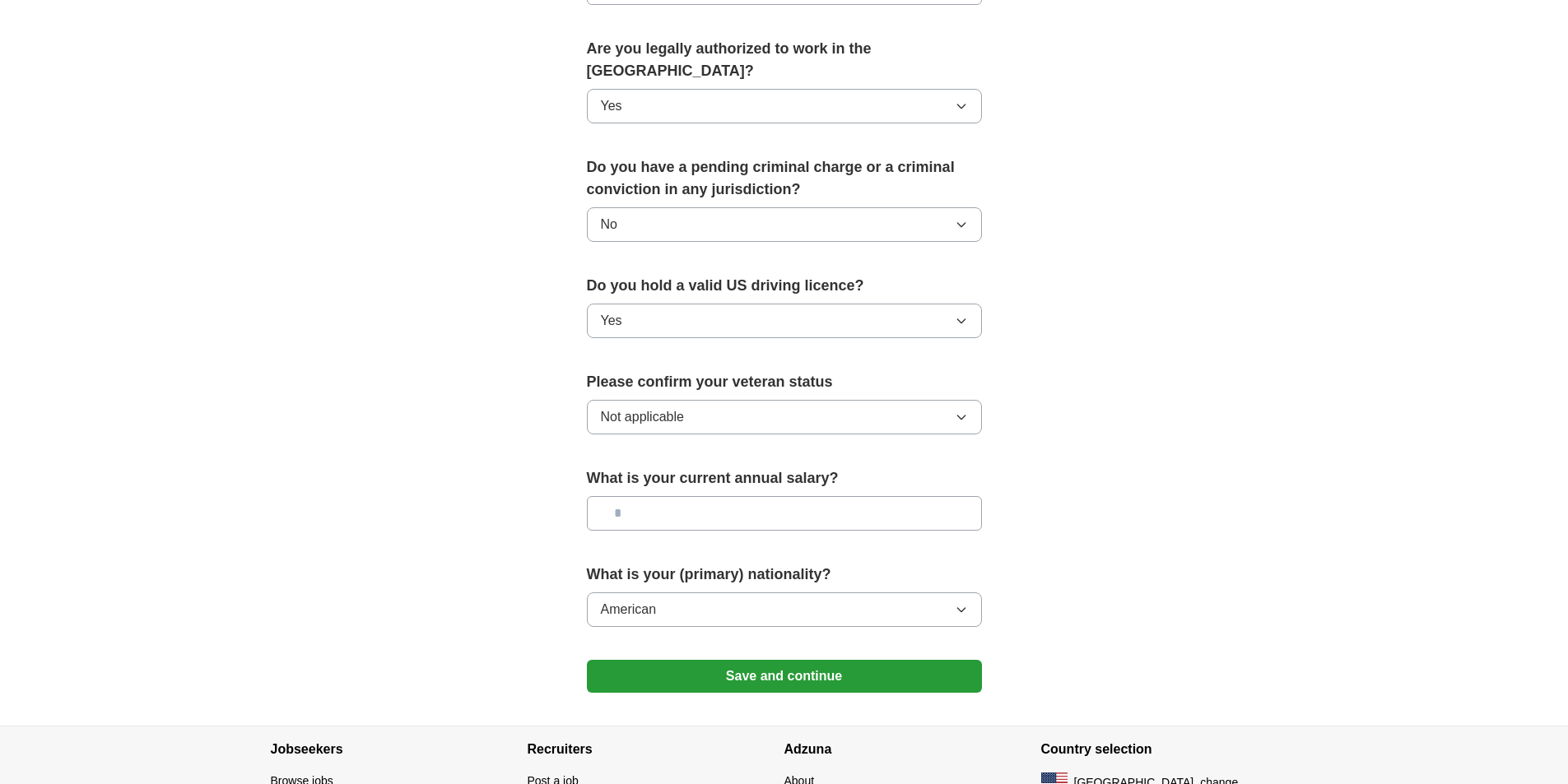
click at [918, 660] on button "Save and continue" at bounding box center [784, 676] width 395 height 33
